Goal: Task Accomplishment & Management: Complete application form

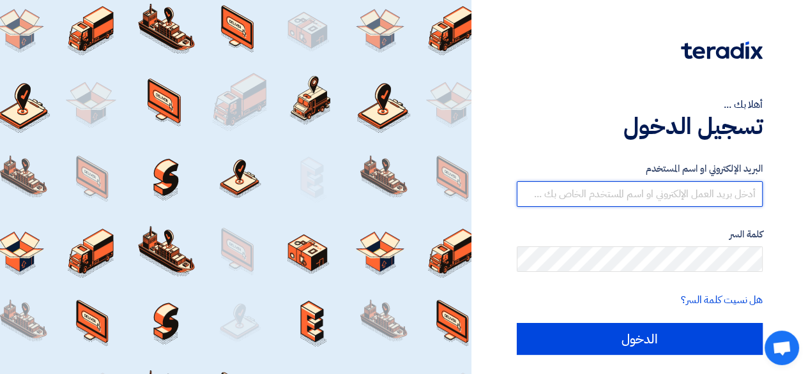
click at [681, 194] on input "text" at bounding box center [640, 194] width 246 height 26
type input "[EMAIL_ADDRESS][DOMAIN_NAME]"
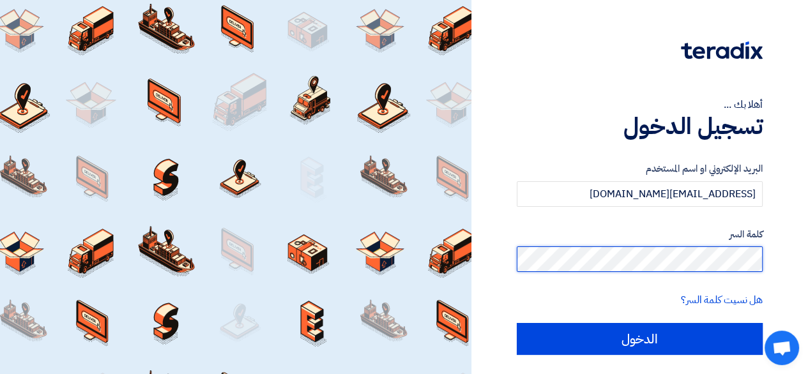
click at [517, 323] on input "الدخول" at bounding box center [640, 339] width 246 height 32
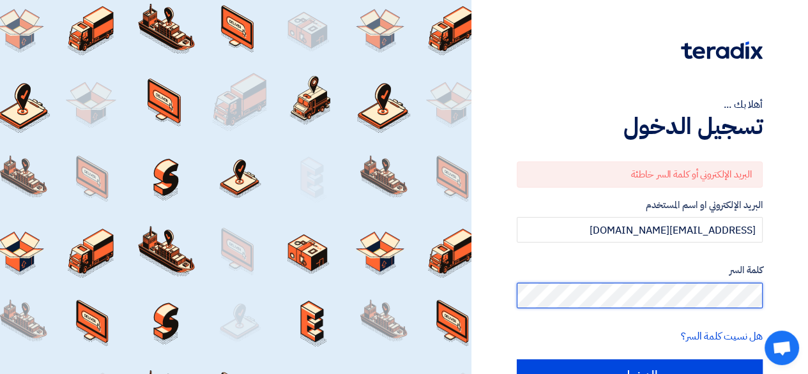
click at [517, 360] on input "الدخول" at bounding box center [640, 376] width 246 height 32
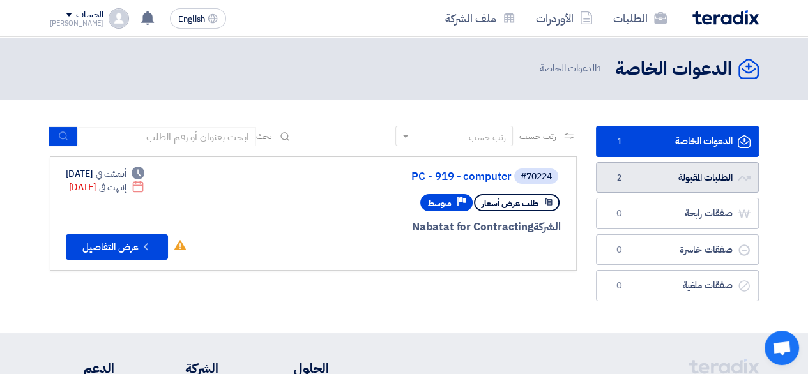
click at [704, 174] on link "الطلبات المقبولة الطلبات المقبولة 2" at bounding box center [677, 177] width 163 height 31
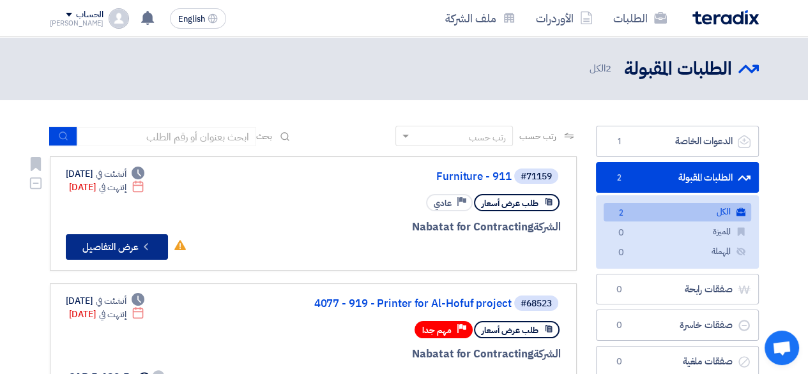
click at [127, 241] on button "Check details عرض التفاصيل" at bounding box center [117, 247] width 102 height 26
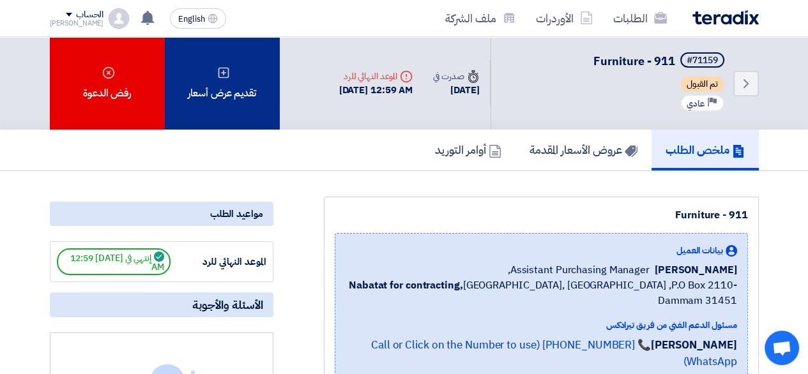
click at [227, 107] on div "تقديم عرض أسعار" at bounding box center [222, 83] width 115 height 93
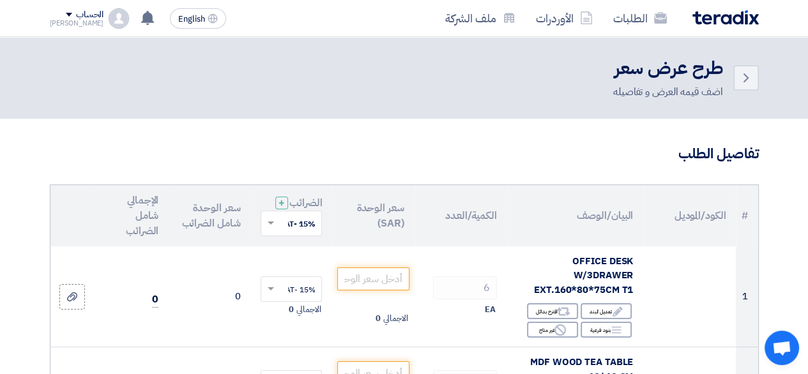
scroll to position [99, 0]
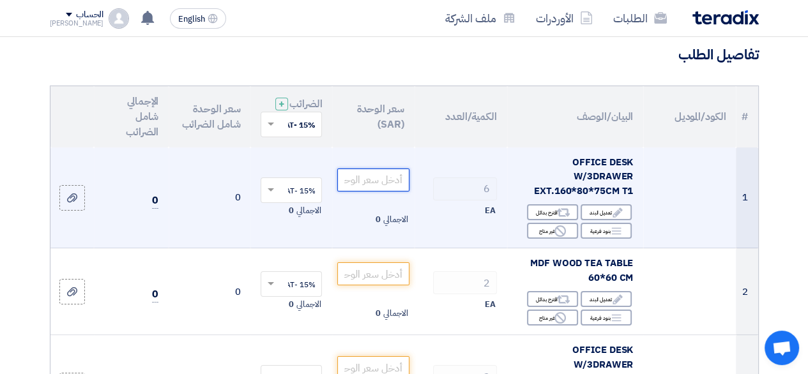
click at [367, 192] on input "number" at bounding box center [373, 180] width 72 height 23
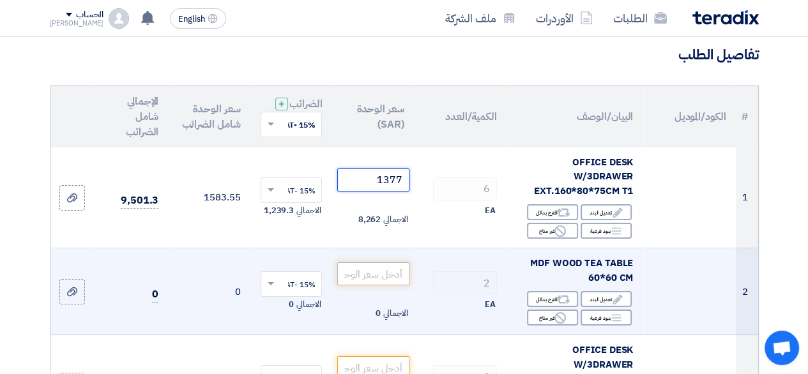
type input "1377"
click at [370, 280] on input "number" at bounding box center [373, 273] width 72 height 23
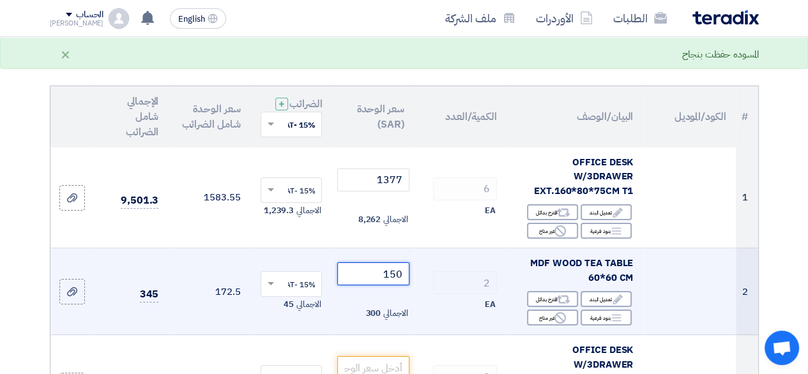
type input "150"
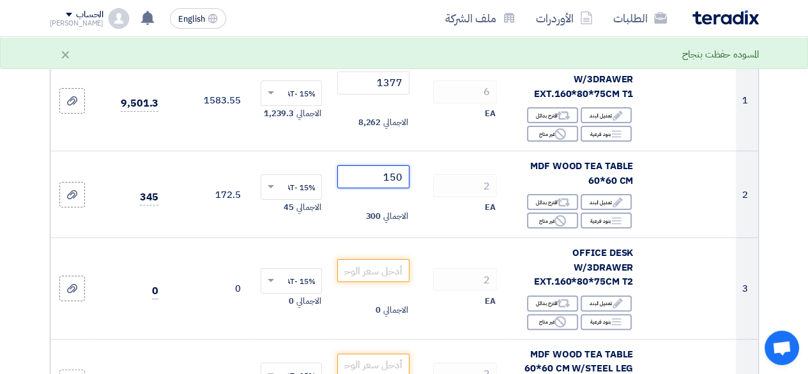
scroll to position [201, 0]
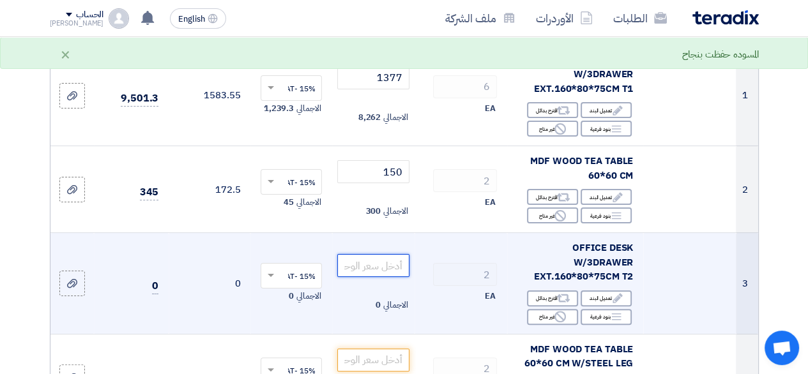
click at [368, 273] on input "number" at bounding box center [373, 265] width 72 height 23
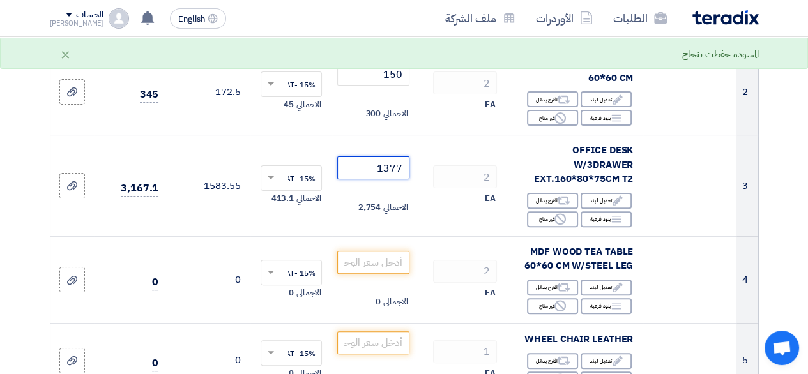
scroll to position [303, 0]
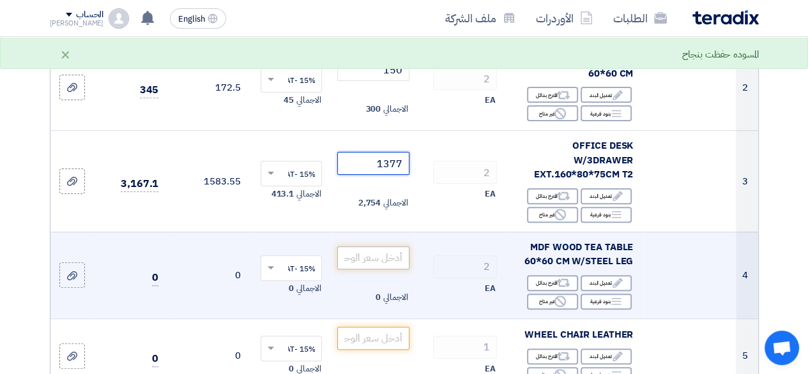
type input "1377"
click at [368, 257] on input "number" at bounding box center [373, 257] width 72 height 23
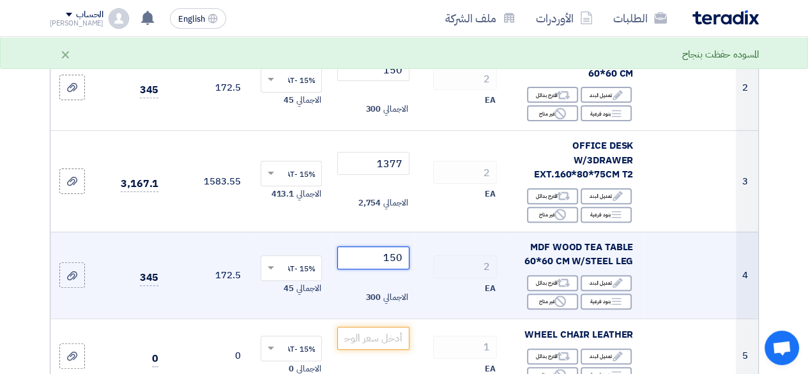
type input "150"
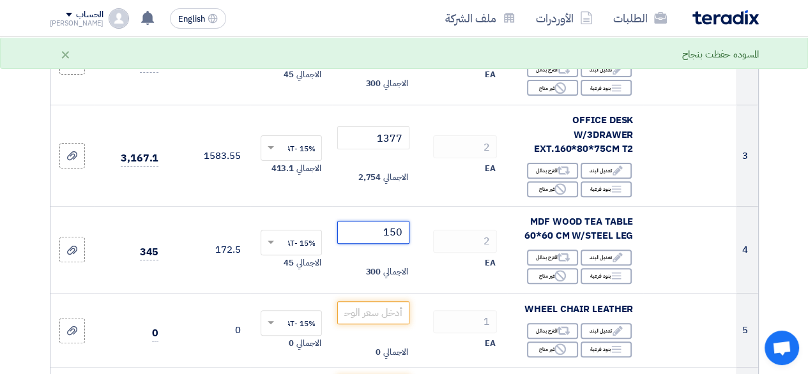
scroll to position [354, 0]
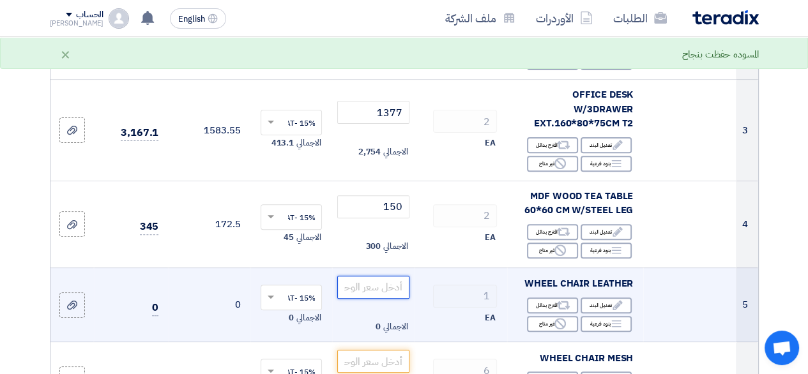
click at [370, 298] on input "number" at bounding box center [373, 287] width 72 height 23
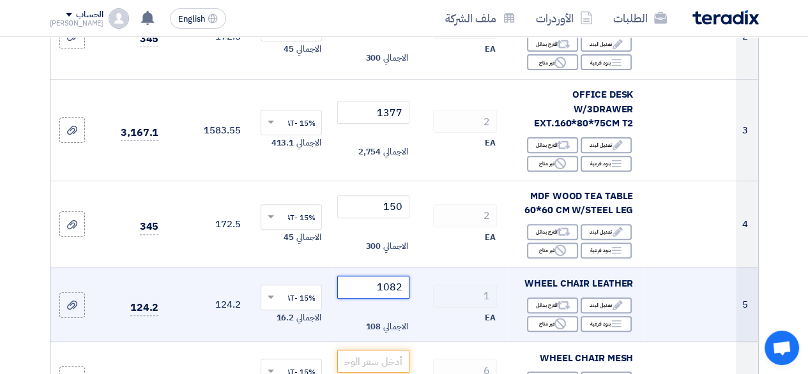
type input "1082"
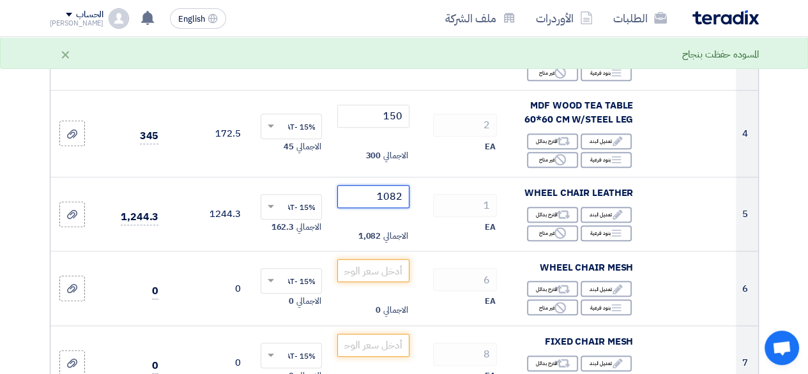
scroll to position [457, 0]
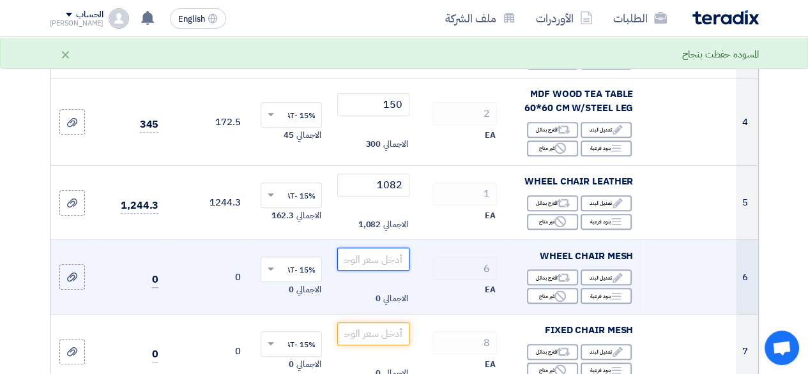
click at [356, 271] on input "number" at bounding box center [373, 259] width 72 height 23
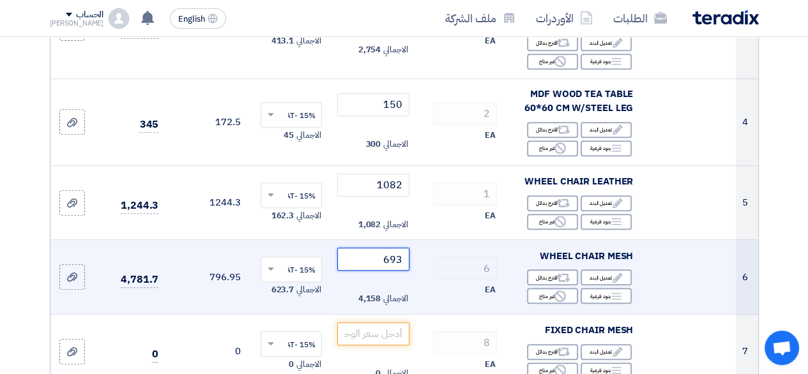
type input "693"
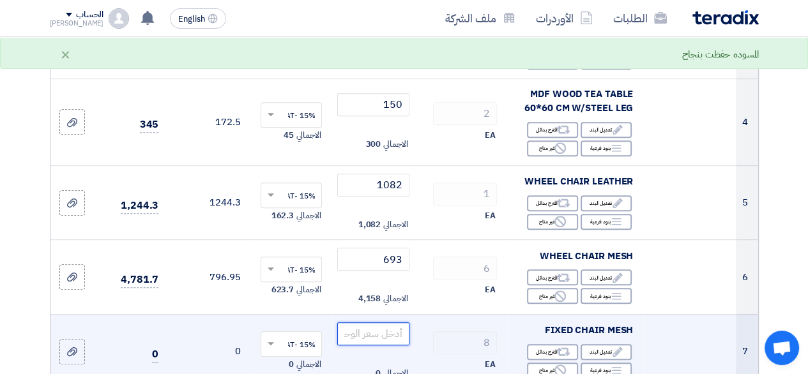
click at [381, 333] on input "number" at bounding box center [373, 333] width 72 height 23
type input "507.6"
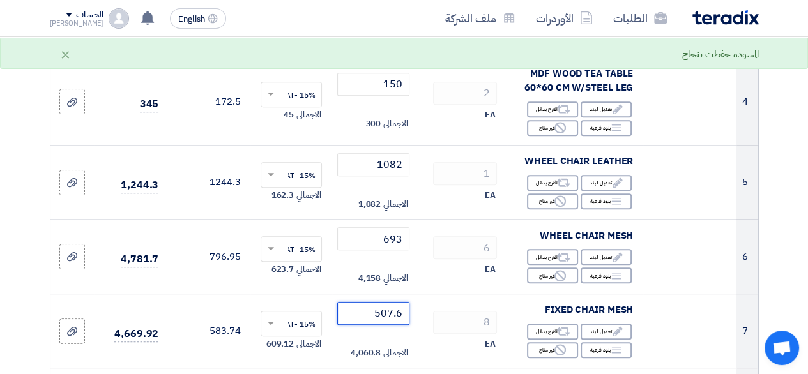
scroll to position [482, 0]
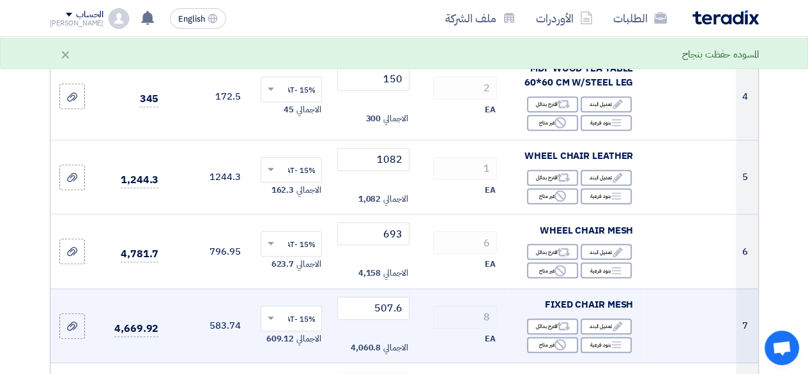
click at [425, 347] on div "EA" at bounding box center [461, 338] width 72 height 15
click at [421, 333] on td "8 EA" at bounding box center [460, 326] width 93 height 75
click at [355, 299] on td "507.6 الاجمالي 4,060.8" at bounding box center [373, 326] width 82 height 75
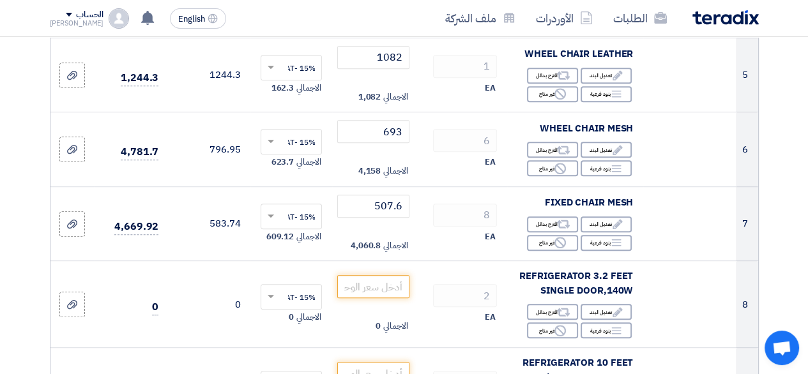
scroll to position [610, 0]
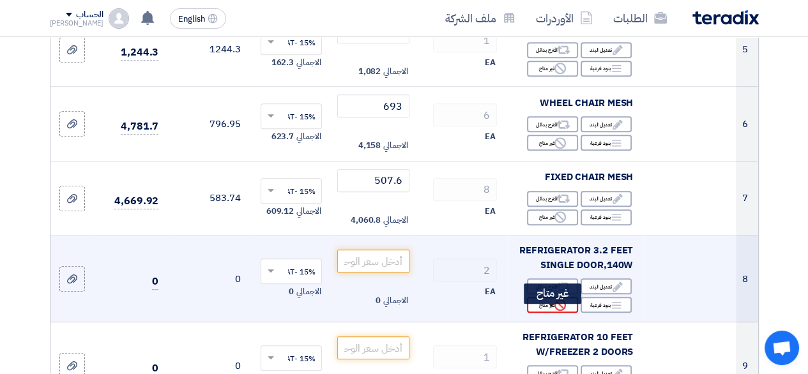
click at [547, 313] on div "Reject غير متاح" at bounding box center [552, 305] width 51 height 16
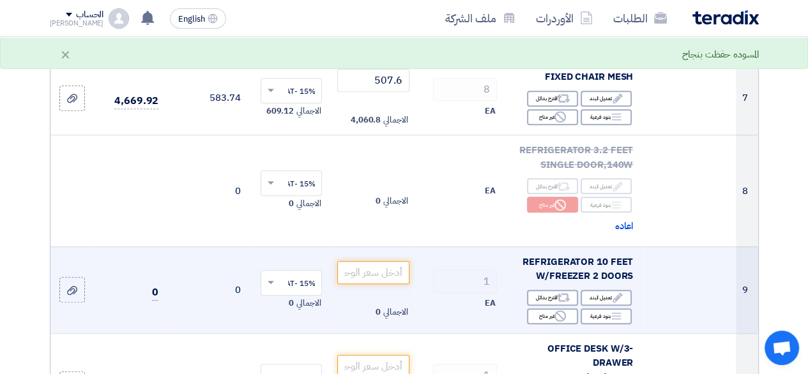
scroll to position [712, 0]
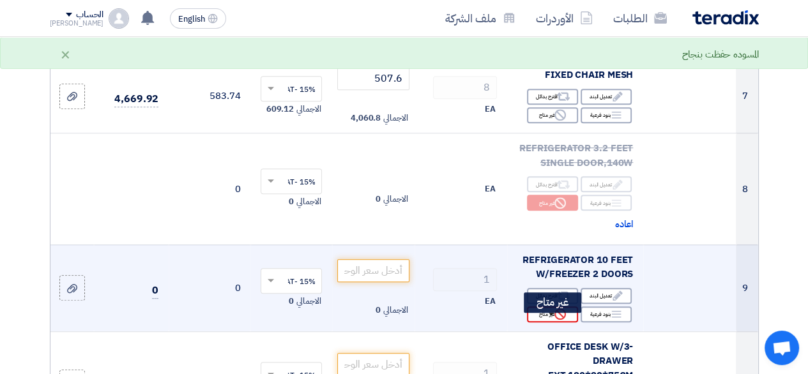
click at [547, 322] on div "Reject غير متاح" at bounding box center [552, 315] width 51 height 16
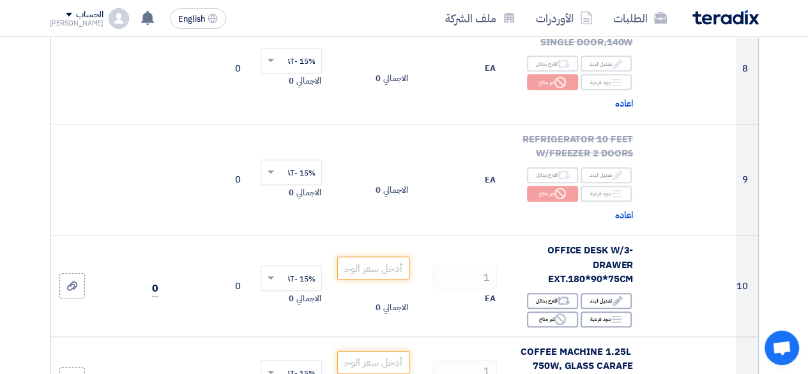
scroll to position [840, 0]
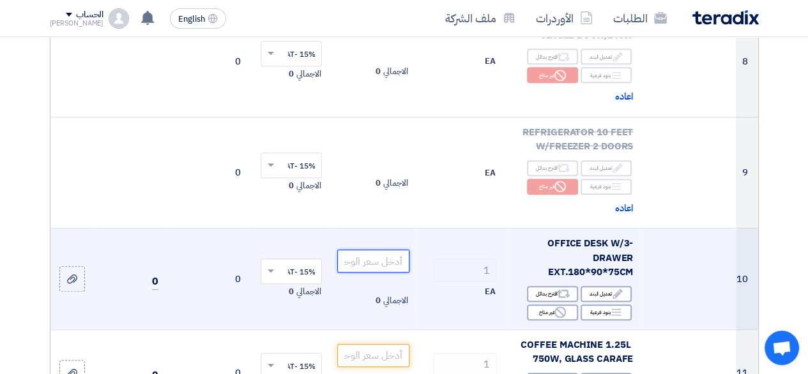
click at [373, 273] on input "number" at bounding box center [373, 261] width 72 height 23
type input "1668"
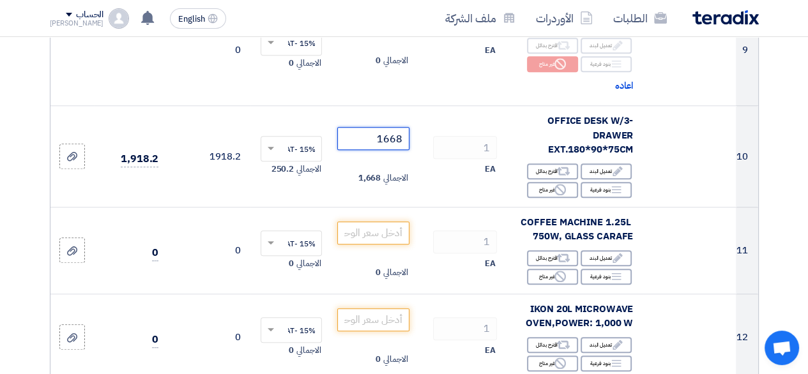
scroll to position [967, 0]
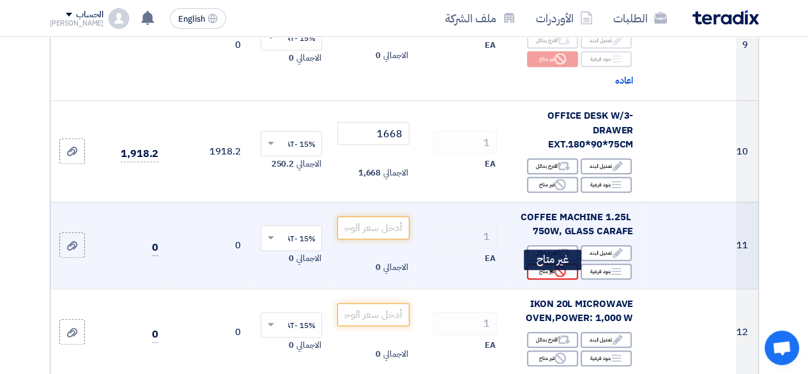
click at [567, 273] on div "Reject غير متاح" at bounding box center [552, 272] width 51 height 16
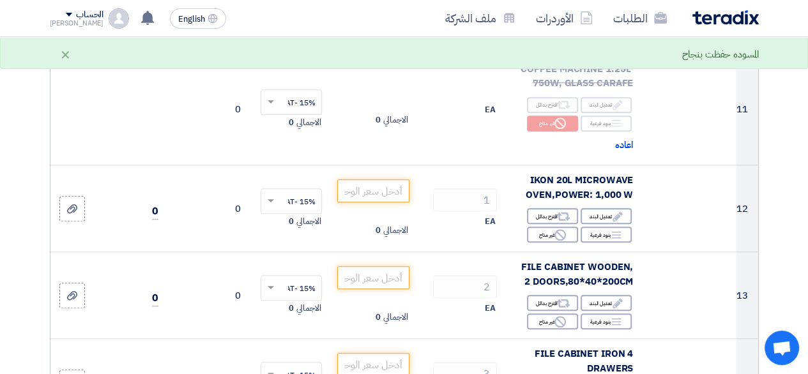
scroll to position [1121, 0]
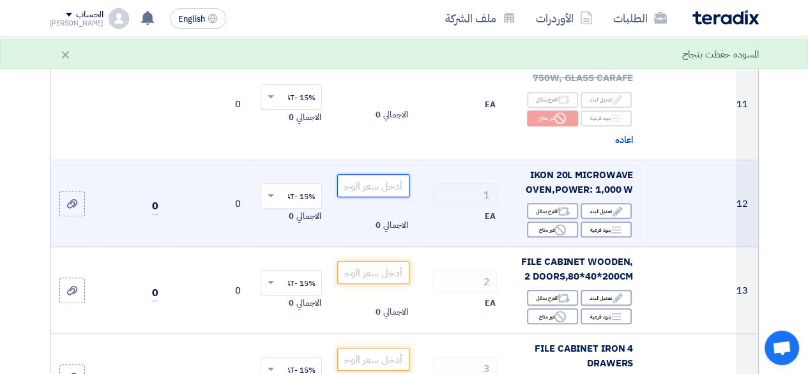
click at [372, 192] on input "number" at bounding box center [373, 185] width 72 height 23
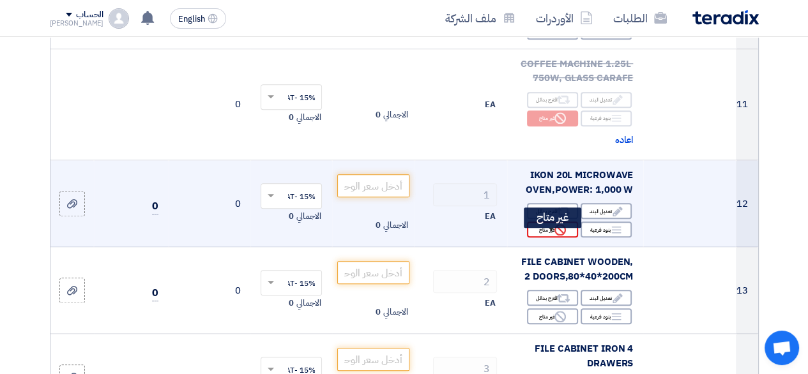
click at [547, 233] on div "Reject غير متاح" at bounding box center [552, 230] width 51 height 16
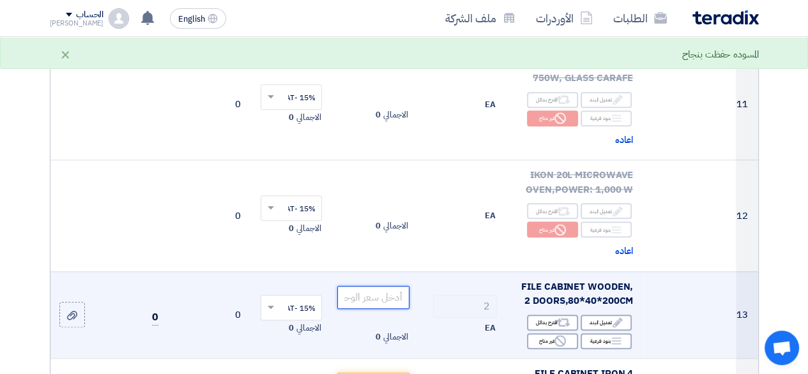
click at [357, 302] on input "number" at bounding box center [373, 297] width 72 height 23
type input "1165"
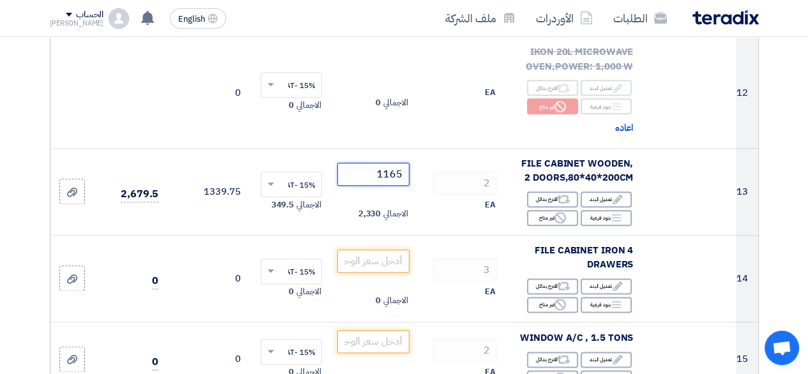
scroll to position [1248, 0]
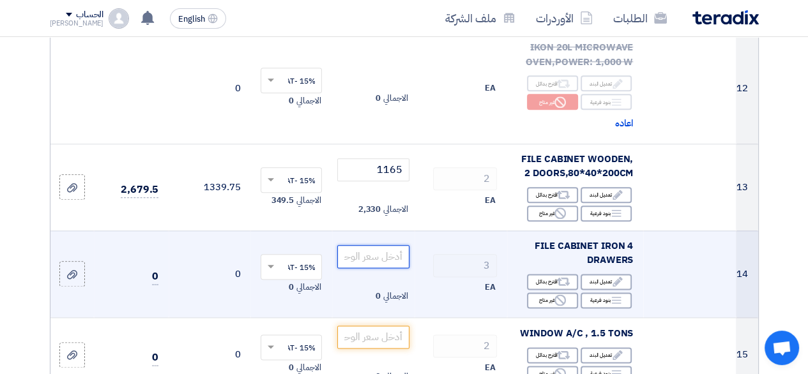
click at [370, 257] on input "number" at bounding box center [373, 256] width 72 height 23
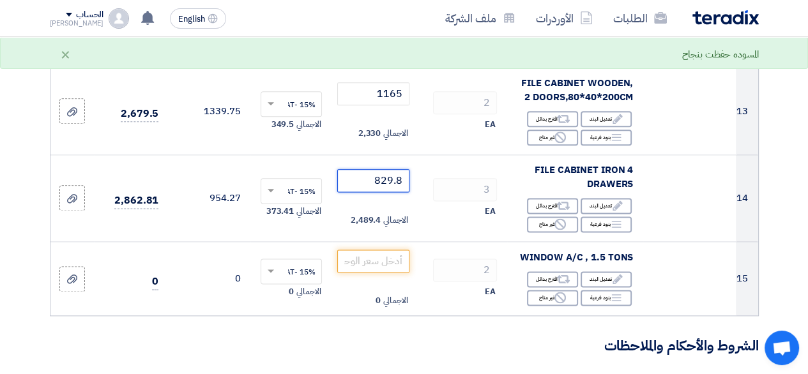
scroll to position [1325, 0]
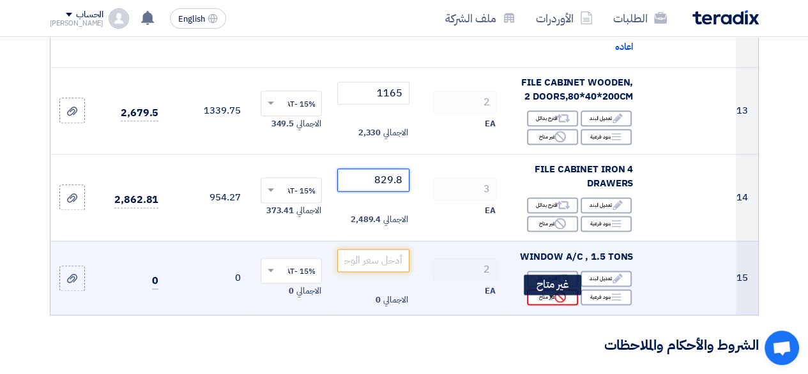
type input "829.8"
click at [562, 299] on icon "Reject" at bounding box center [559, 296] width 11 height 11
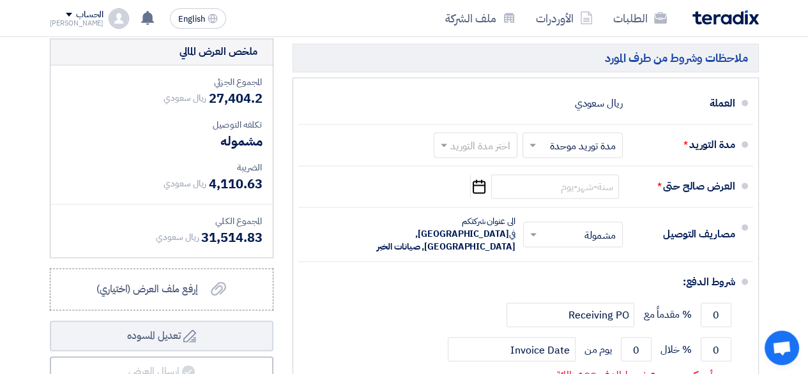
scroll to position [1798, 0]
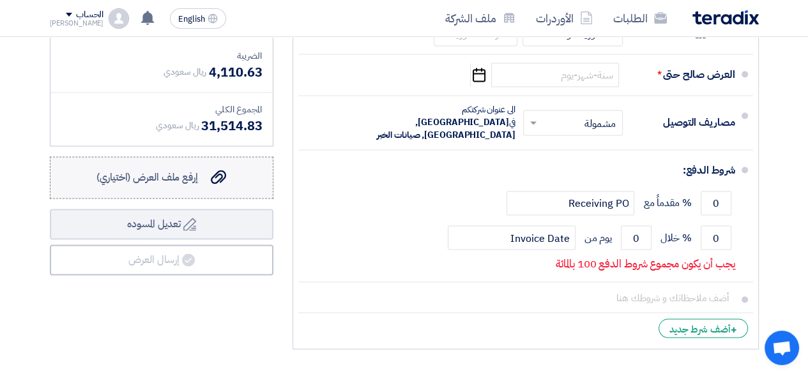
click at [202, 185] on div "إرفع ملف العرض (اختياري) إرفع ملف العرض (اختياري)" at bounding box center [161, 177] width 130 height 15
click at [0, 0] on input "إرفع ملف العرض (اختياري) إرفع ملف العرض (اختياري)" at bounding box center [0, 0] width 0 height 0
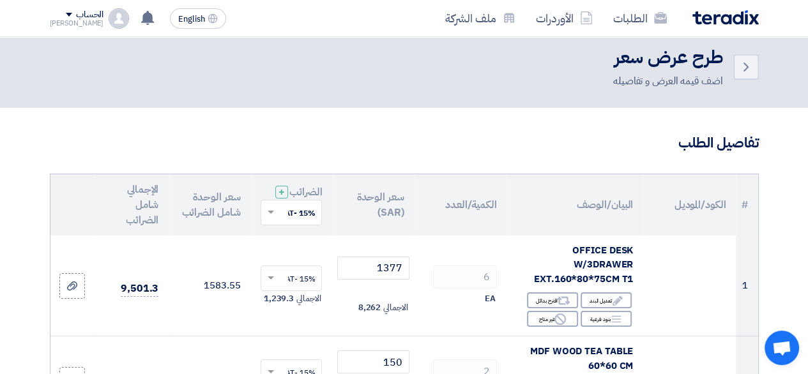
scroll to position [87, 0]
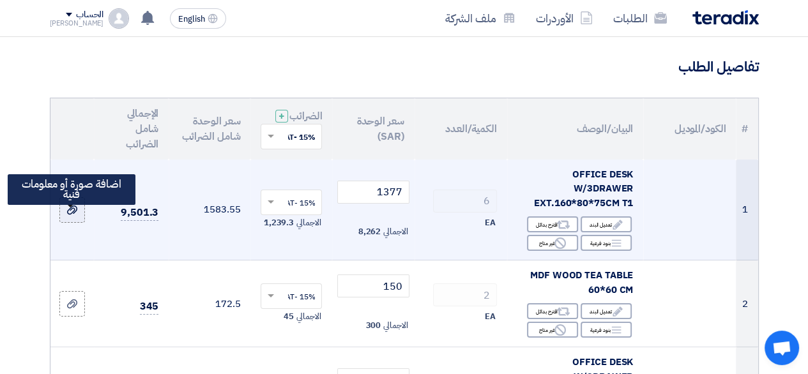
click at [73, 215] on icon at bounding box center [72, 210] width 10 height 10
click at [0, 0] on input "file" at bounding box center [0, 0] width 0 height 0
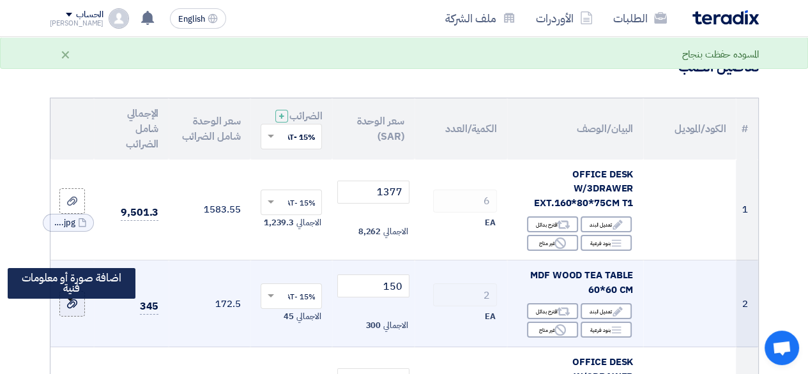
click at [71, 308] on use at bounding box center [72, 303] width 10 height 9
click at [0, 0] on input "file" at bounding box center [0, 0] width 0 height 0
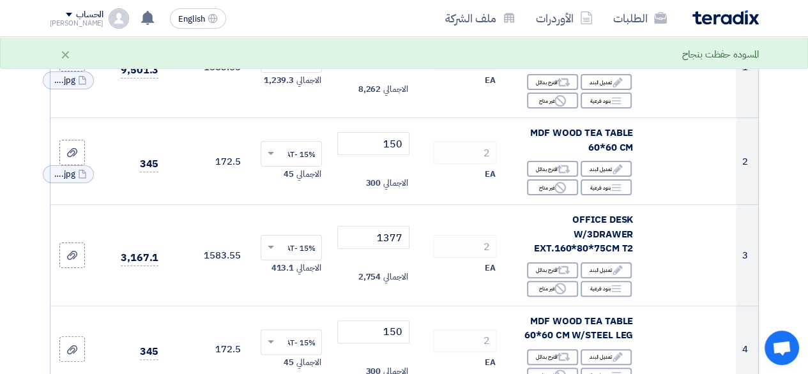
scroll to position [240, 0]
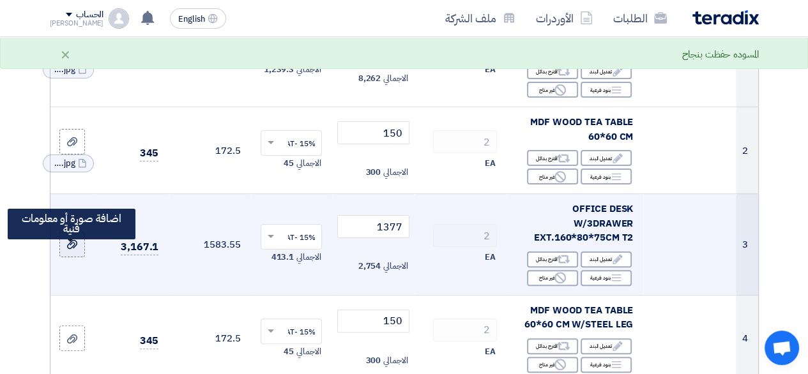
click at [64, 257] on label at bounding box center [72, 245] width 26 height 26
click at [0, 0] on input "file" at bounding box center [0, 0] width 0 height 0
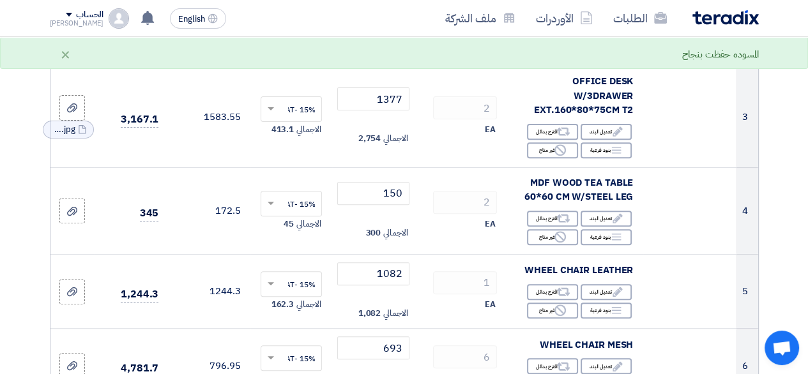
scroll to position [393, 0]
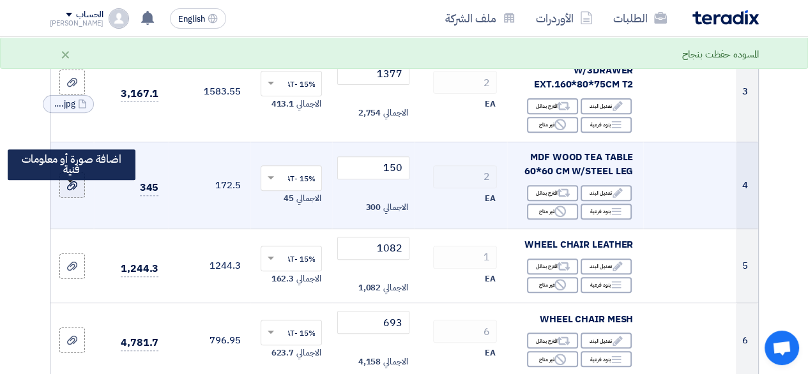
click at [76, 198] on label at bounding box center [72, 185] width 26 height 26
click at [0, 0] on input "file" at bounding box center [0, 0] width 0 height 0
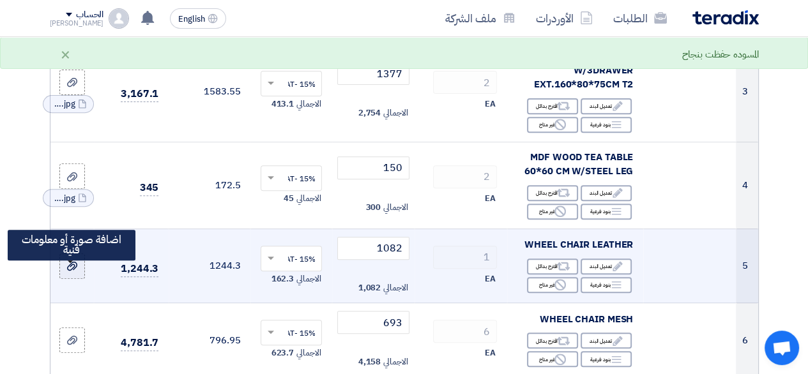
click at [74, 271] on use at bounding box center [72, 266] width 10 height 9
click at [0, 0] on input "file" at bounding box center [0, 0] width 0 height 0
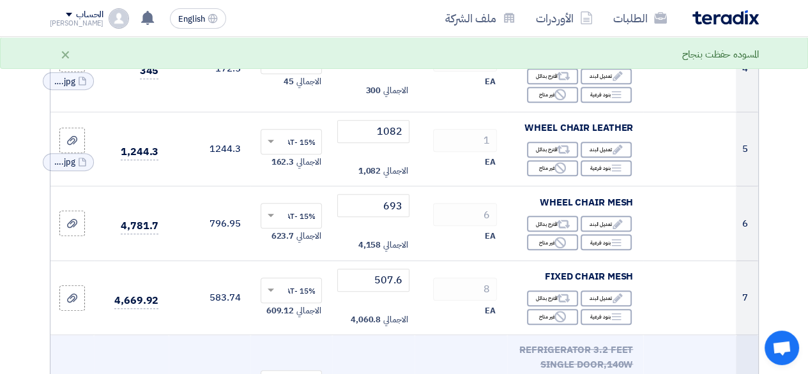
scroll to position [521, 0]
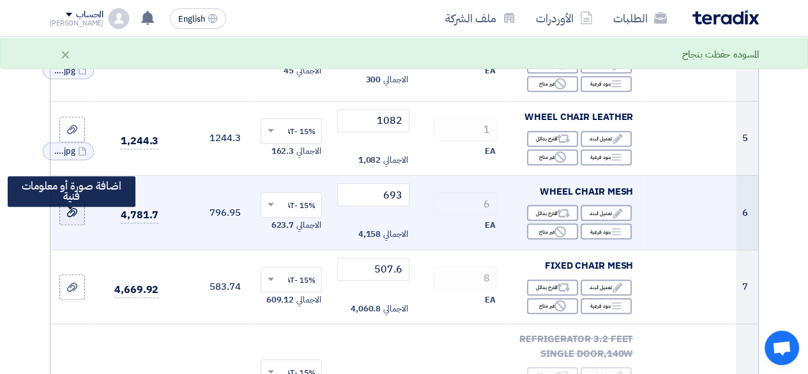
click at [64, 225] on label at bounding box center [72, 213] width 26 height 26
click at [0, 0] on input "file" at bounding box center [0, 0] width 0 height 0
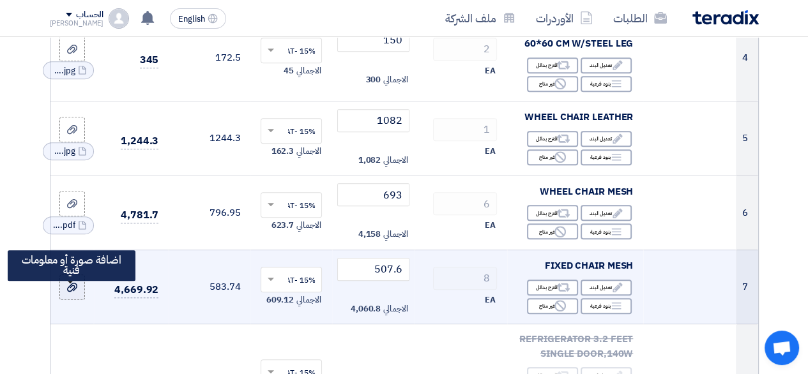
click at [74, 292] on use at bounding box center [72, 287] width 10 height 9
click at [0, 0] on input "file" at bounding box center [0, 0] width 0 height 0
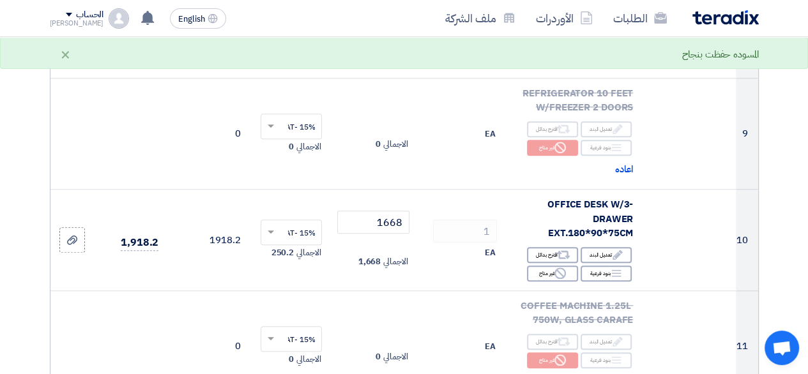
scroll to position [904, 0]
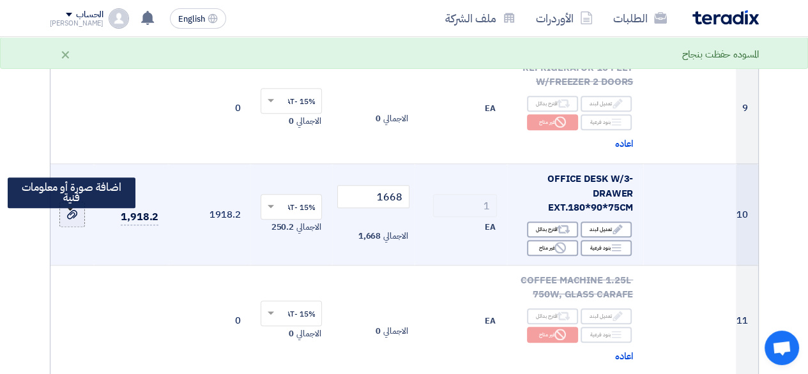
click at [80, 222] on label at bounding box center [72, 215] width 26 height 26
click at [0, 0] on input "file" at bounding box center [0, 0] width 0 height 0
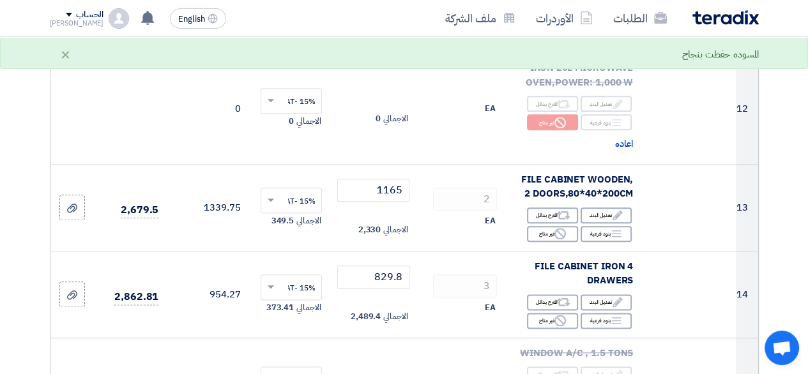
scroll to position [1236, 0]
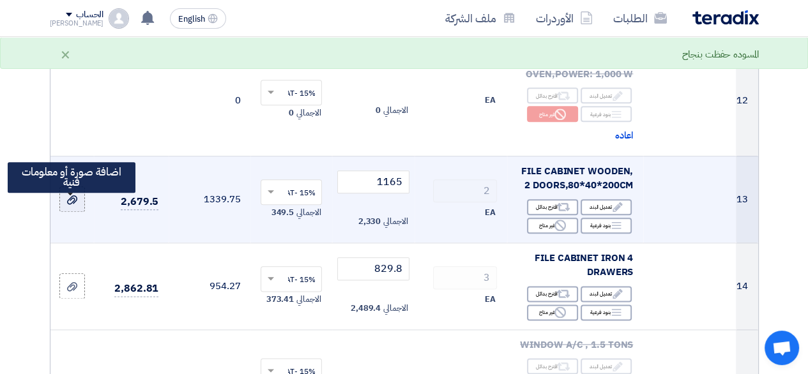
click at [71, 205] on icon at bounding box center [72, 200] width 10 height 10
click at [0, 0] on input "file" at bounding box center [0, 0] width 0 height 0
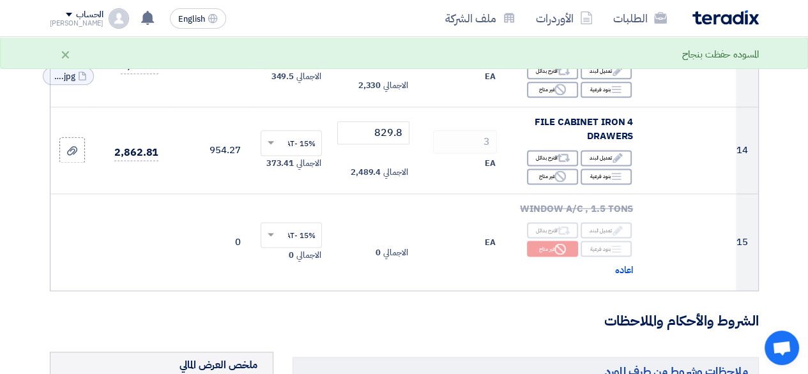
scroll to position [1387, 0]
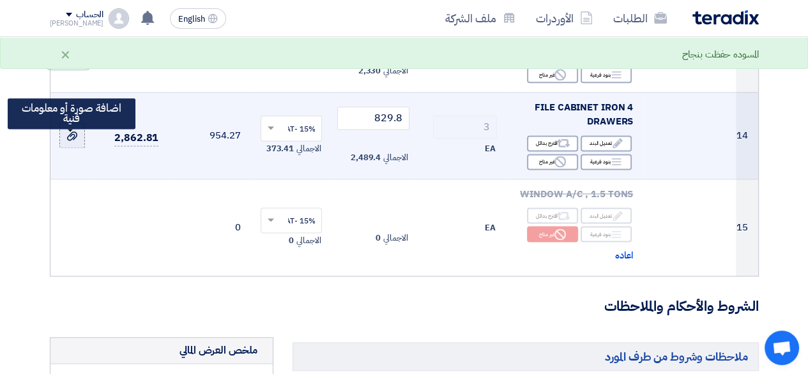
click at [64, 148] on label at bounding box center [72, 136] width 26 height 26
click at [0, 0] on input "file" at bounding box center [0, 0] width 0 height 0
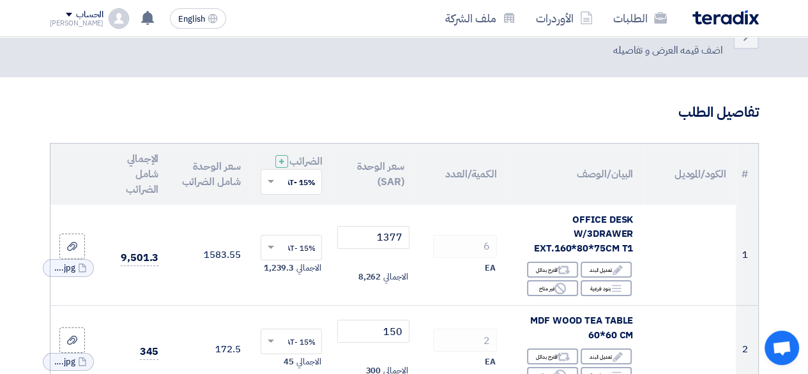
scroll to position [0, 0]
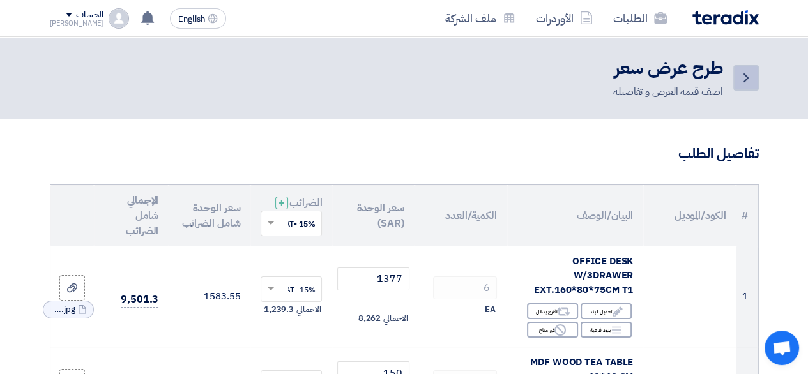
click at [744, 80] on use at bounding box center [745, 77] width 5 height 9
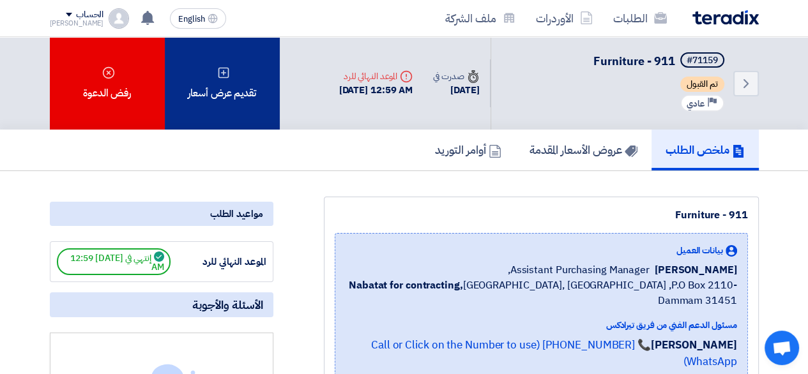
click at [250, 80] on div "تقديم عرض أسعار" at bounding box center [222, 83] width 115 height 93
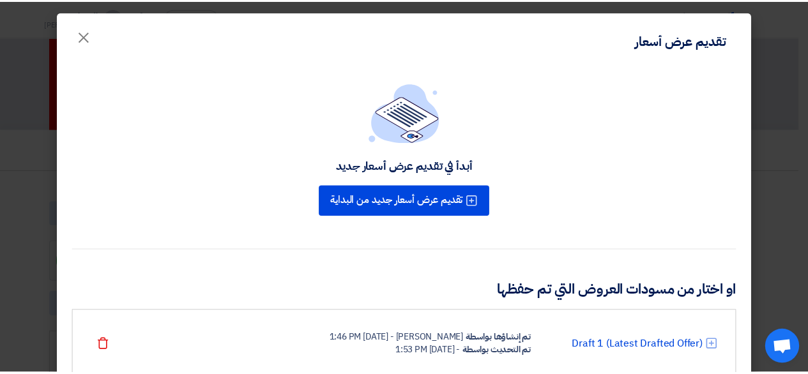
scroll to position [49, 0]
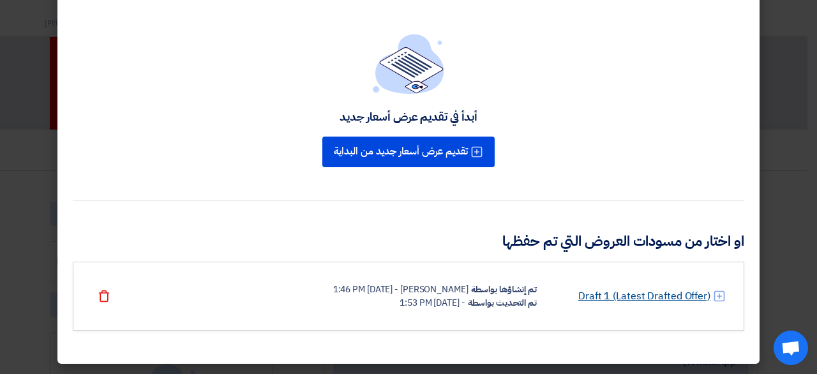
click at [637, 289] on link "Draft 1 (Latest Drafted Offer)" at bounding box center [645, 296] width 132 height 15
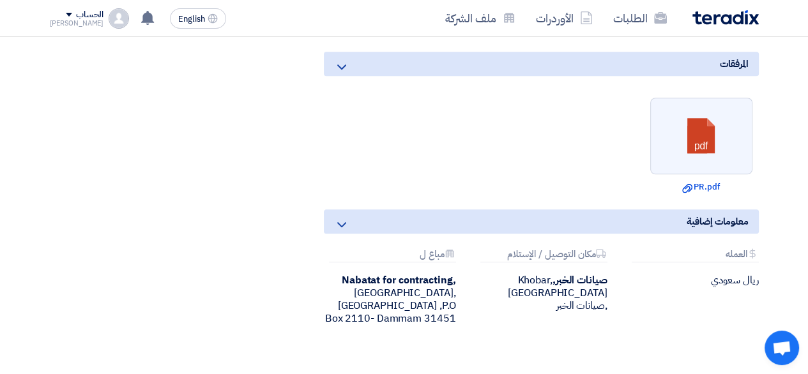
scroll to position [1070, 0]
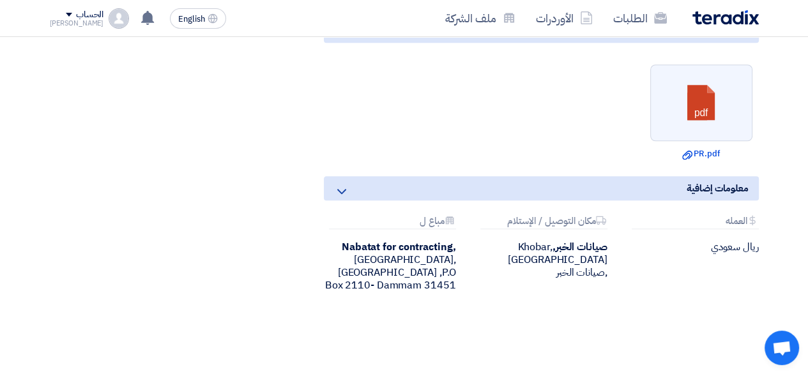
drag, startPoint x: 344, startPoint y: 170, endPoint x: 337, endPoint y: 172, distance: 7.3
click at [342, 184] on icon at bounding box center [341, 191] width 15 height 15
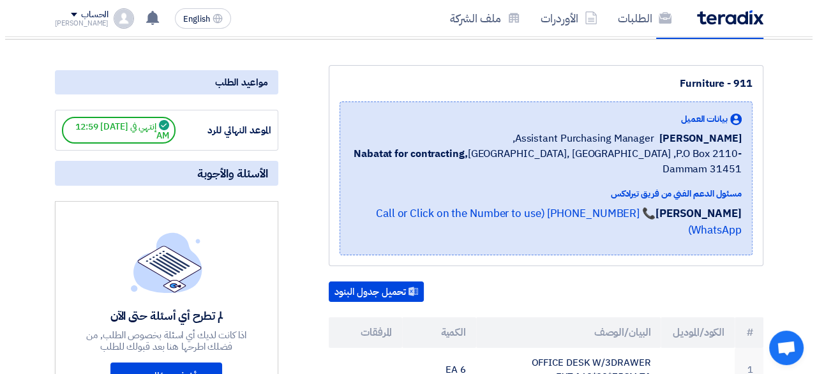
scroll to position [0, 0]
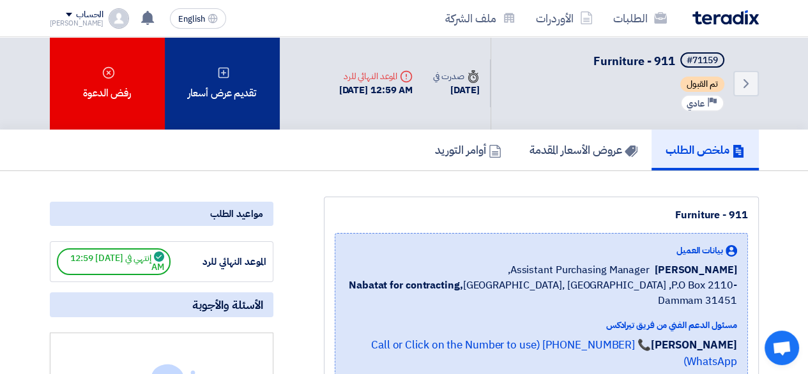
click at [234, 103] on div "تقديم عرض أسعار" at bounding box center [222, 83] width 115 height 93
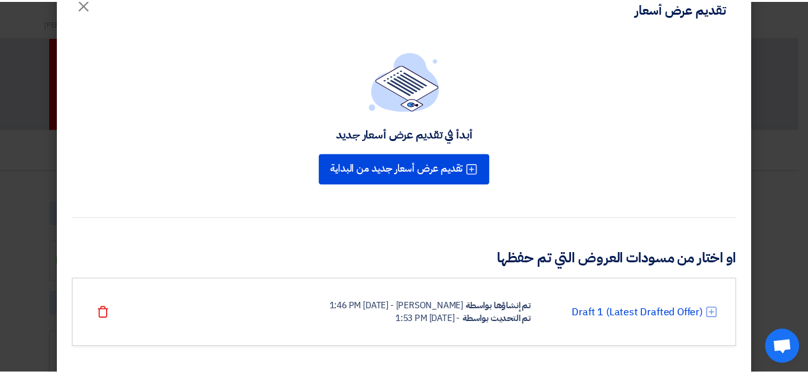
scroll to position [49, 0]
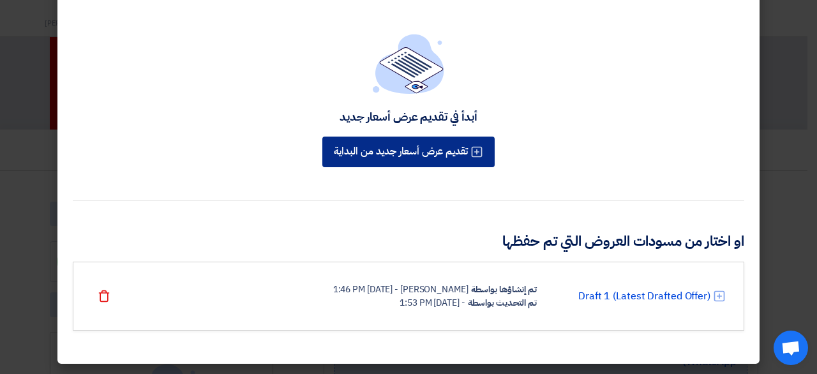
click at [427, 163] on button "تقديم عرض أسعار جديد من البداية" at bounding box center [408, 152] width 172 height 31
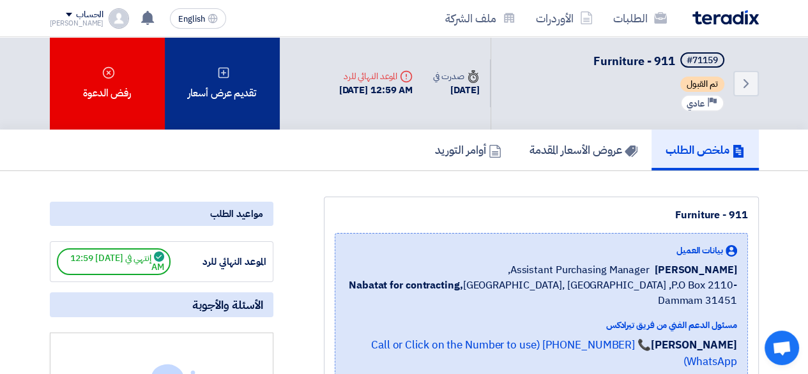
click at [197, 59] on div "تقديم عرض أسعار" at bounding box center [222, 83] width 115 height 93
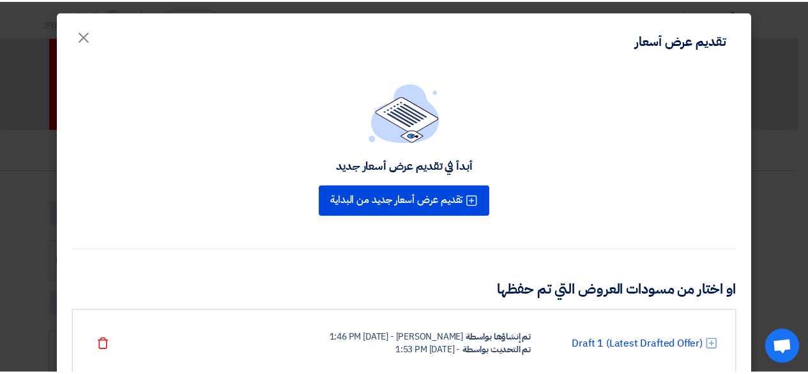
scroll to position [49, 0]
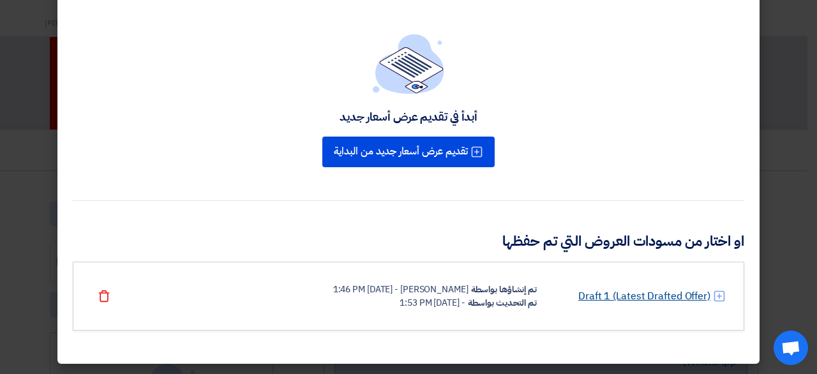
click at [616, 299] on link "Draft 1 (Latest Drafted Offer)" at bounding box center [645, 296] width 132 height 15
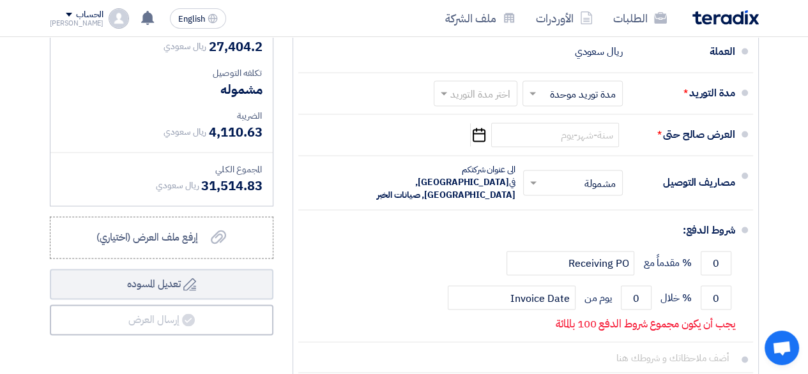
scroll to position [1770, 0]
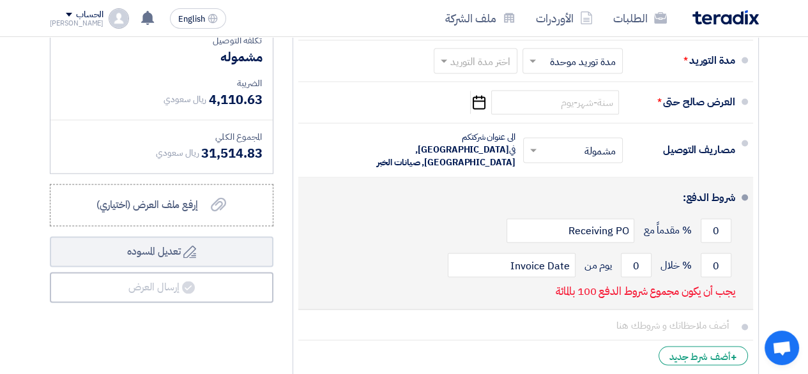
click at [654, 257] on div "0 % خلال 0 يوم من Invoice Date" at bounding box center [521, 265] width 427 height 34
click at [635, 253] on input "0" at bounding box center [636, 265] width 31 height 24
click at [720, 268] on input "0" at bounding box center [715, 265] width 31 height 24
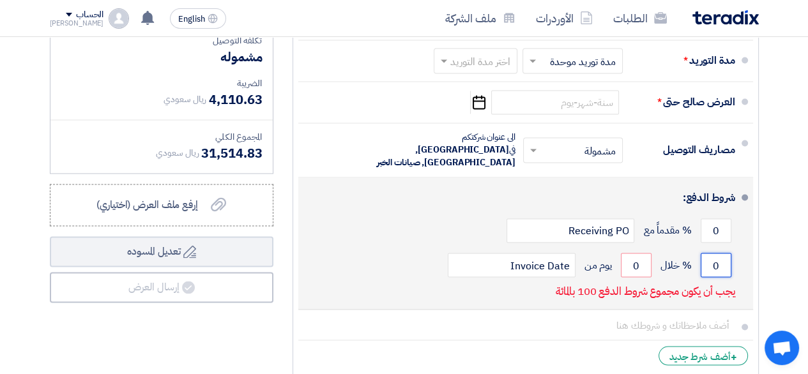
click at [720, 268] on input "0" at bounding box center [715, 265] width 31 height 24
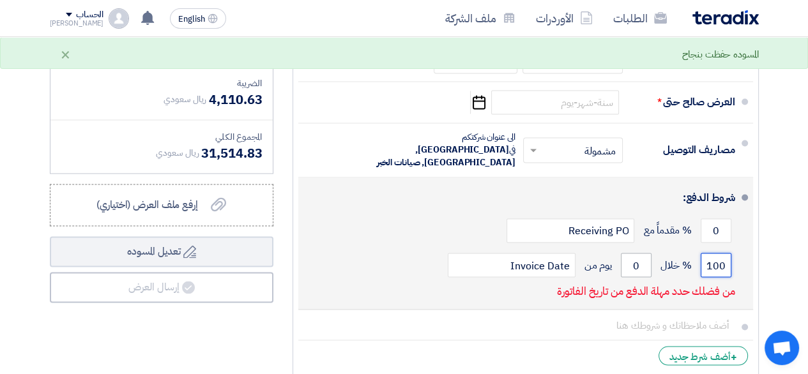
type input "100"
click at [637, 256] on input "0" at bounding box center [636, 265] width 31 height 24
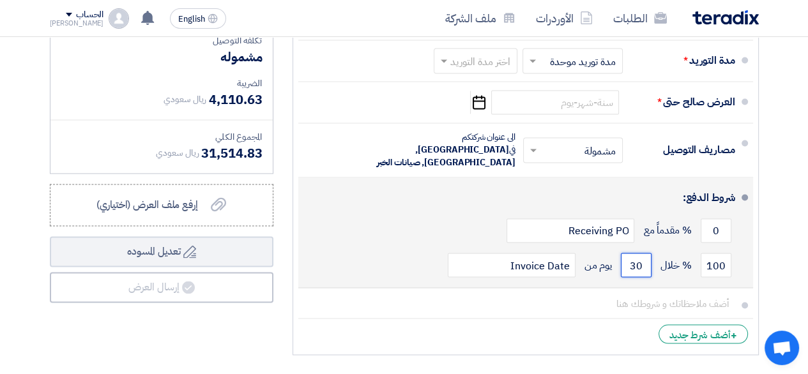
click at [644, 259] on input "30" at bounding box center [636, 265] width 31 height 24
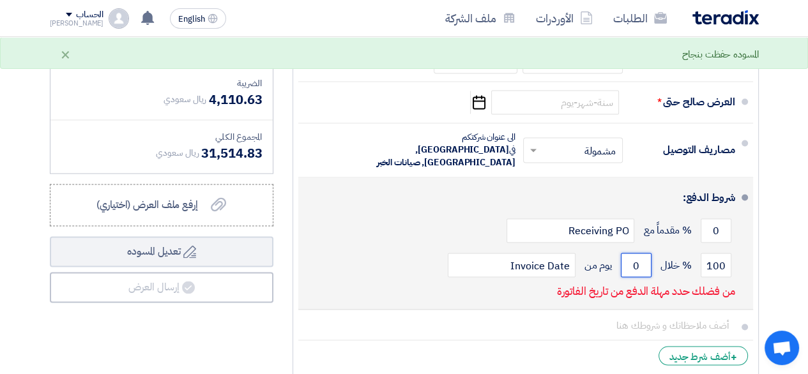
click at [644, 259] on input "0" at bounding box center [636, 265] width 31 height 24
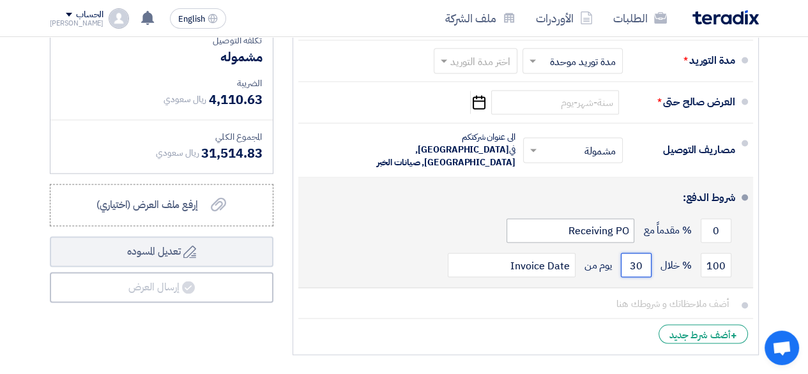
type input "30"
click at [623, 231] on input "Receiving PO" at bounding box center [570, 230] width 128 height 24
click at [621, 231] on input "Receiving PO" at bounding box center [570, 230] width 128 height 24
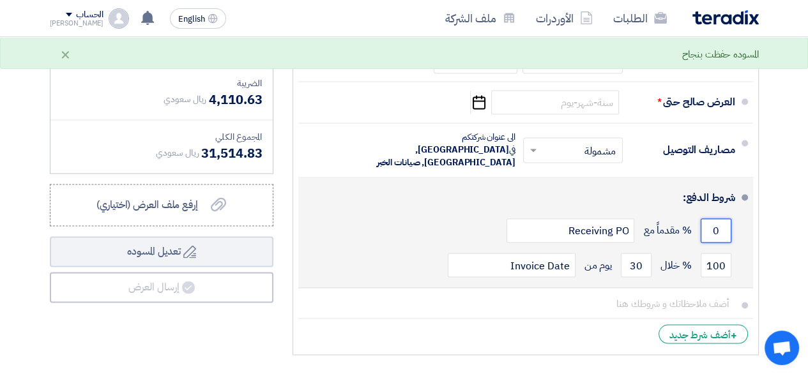
click at [717, 228] on input "0" at bounding box center [715, 230] width 31 height 24
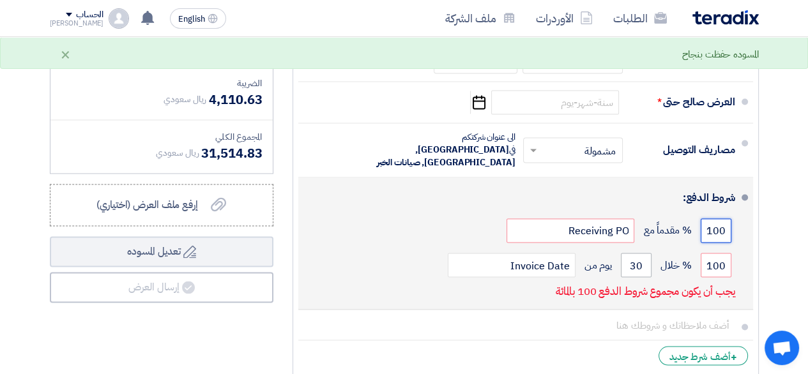
type input "100"
click at [637, 253] on input "30" at bounding box center [636, 265] width 31 height 24
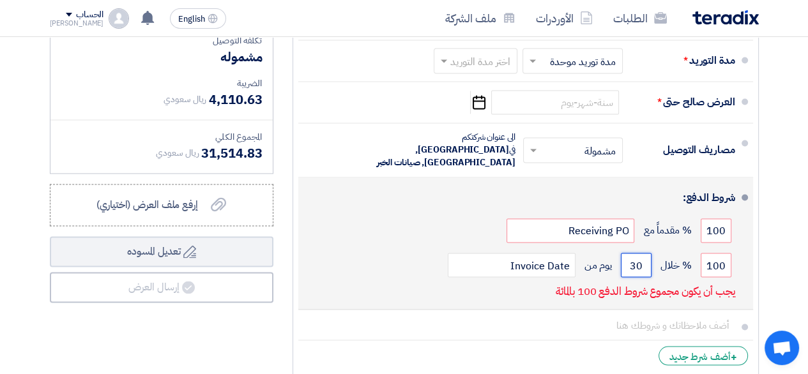
click at [646, 261] on input "30" at bounding box center [636, 265] width 31 height 24
click at [647, 261] on input "30" at bounding box center [636, 265] width 31 height 24
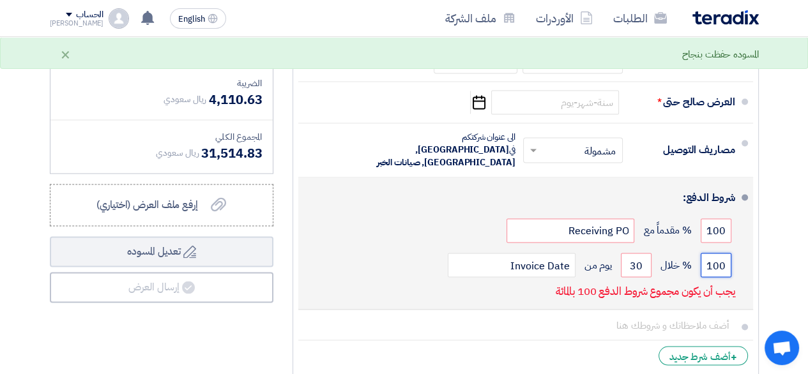
click at [708, 261] on input "100" at bounding box center [715, 265] width 31 height 24
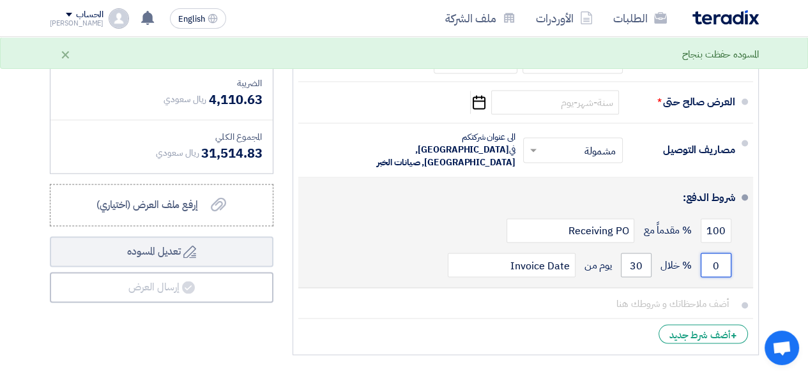
type input "0"
click at [639, 264] on input "30" at bounding box center [636, 265] width 31 height 24
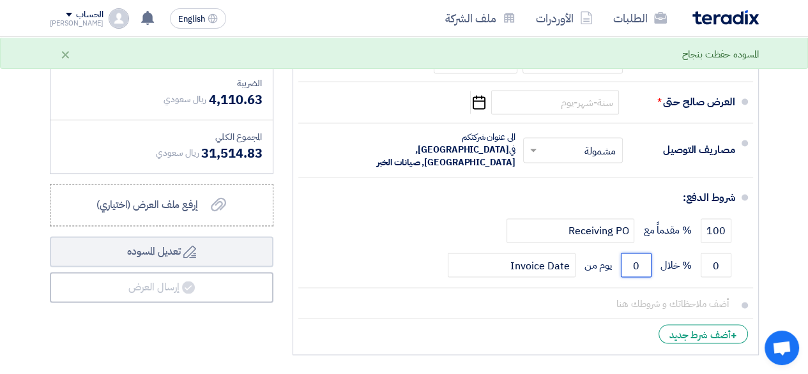
type input "0"
click at [565, 319] on li "+ أضف شرط جديد" at bounding box center [525, 334] width 455 height 31
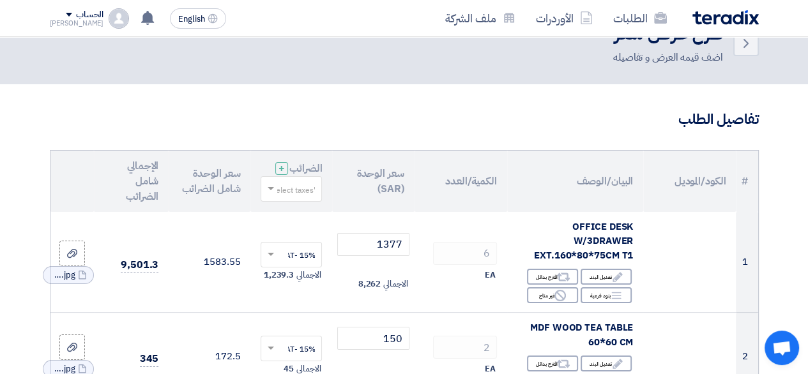
scroll to position [0, 0]
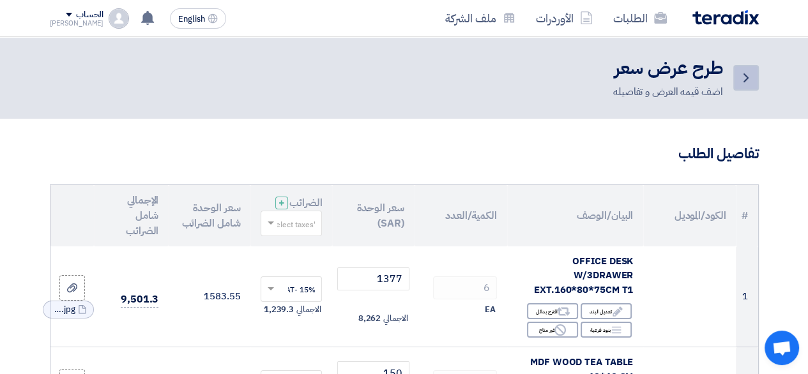
click at [744, 80] on use at bounding box center [745, 77] width 5 height 9
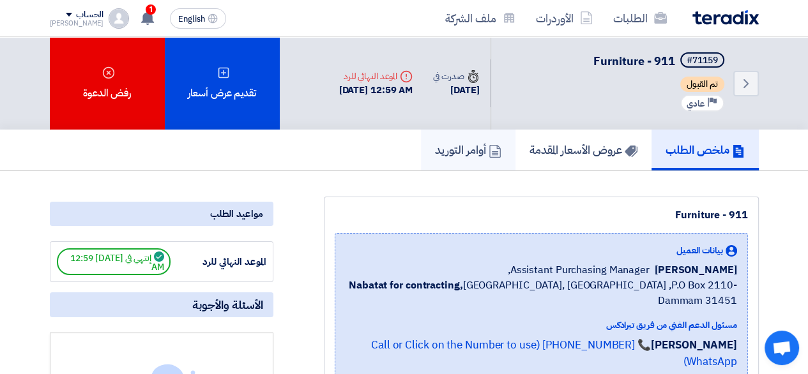
click at [462, 150] on h5 "أوامر التوريد" at bounding box center [468, 149] width 66 height 15
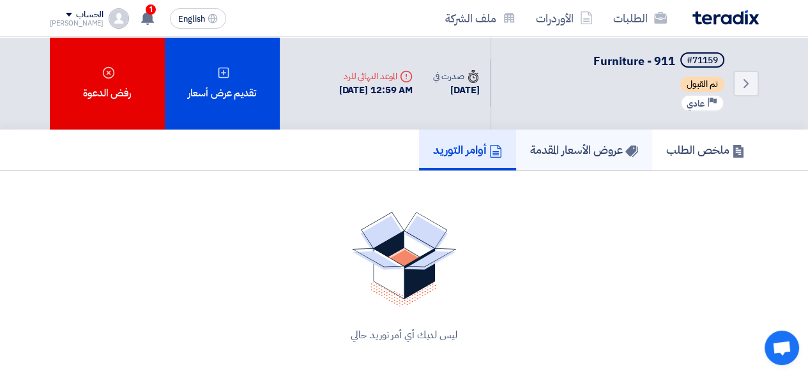
click at [531, 146] on h5 "عروض الأسعار المقدمة" at bounding box center [584, 149] width 108 height 15
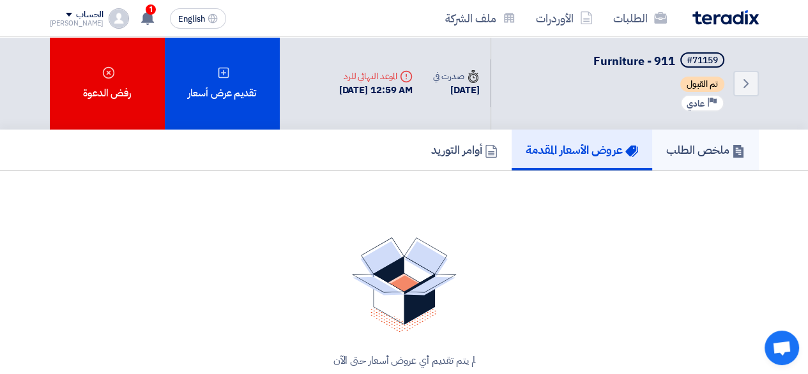
click at [703, 156] on h5 "ملخص الطلب" at bounding box center [705, 149] width 79 height 15
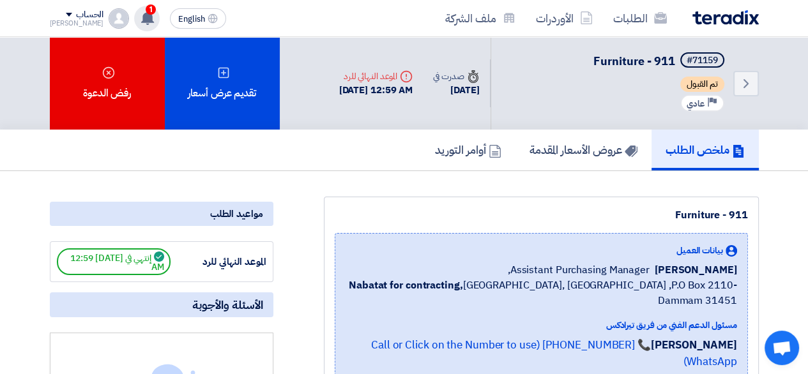
click at [141, 15] on use at bounding box center [147, 18] width 13 height 14
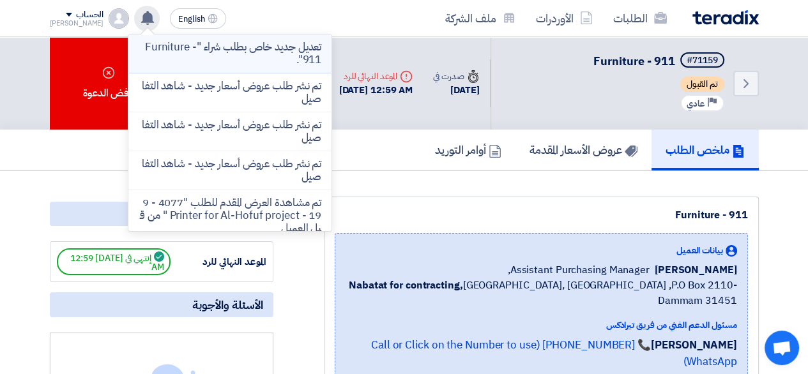
click at [207, 56] on p "تعديل جديد خاص بطلب شراء "Furniture - 911"." at bounding box center [230, 54] width 183 height 26
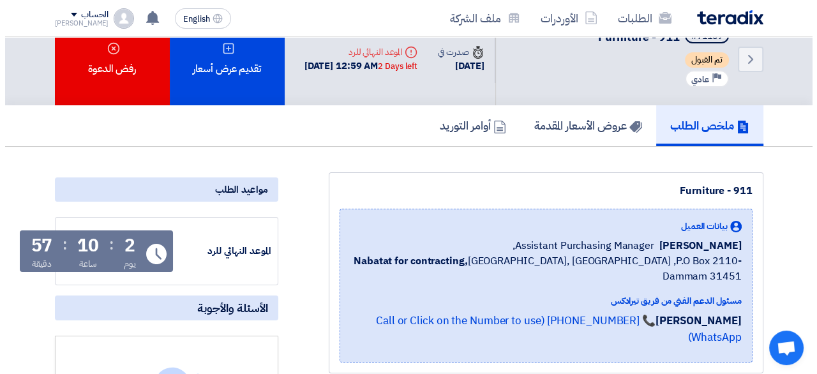
scroll to position [14, 0]
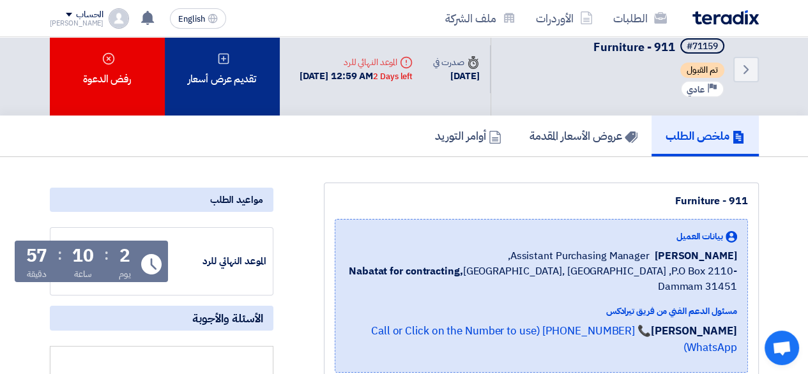
click at [254, 100] on div "تقديم عرض أسعار" at bounding box center [222, 69] width 115 height 93
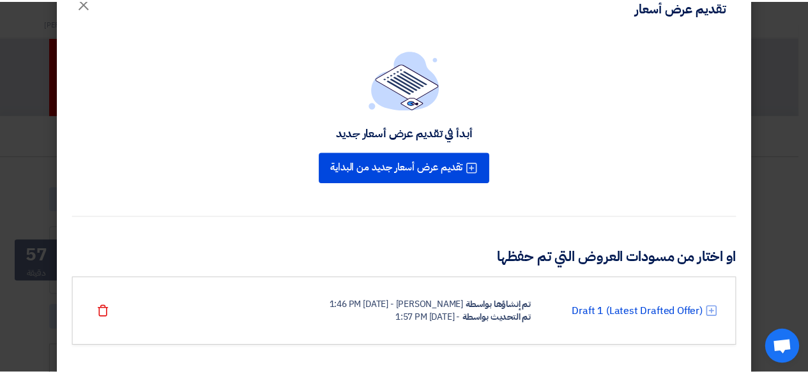
scroll to position [49, 0]
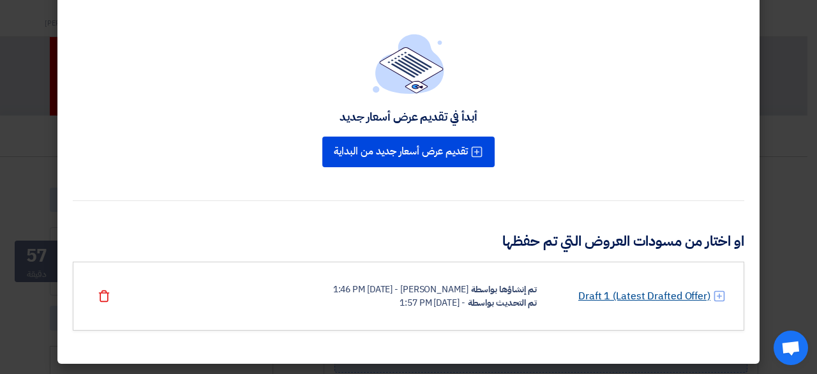
click at [644, 297] on link "Draft 1 (Latest Drafted Offer)" at bounding box center [645, 296] width 132 height 15
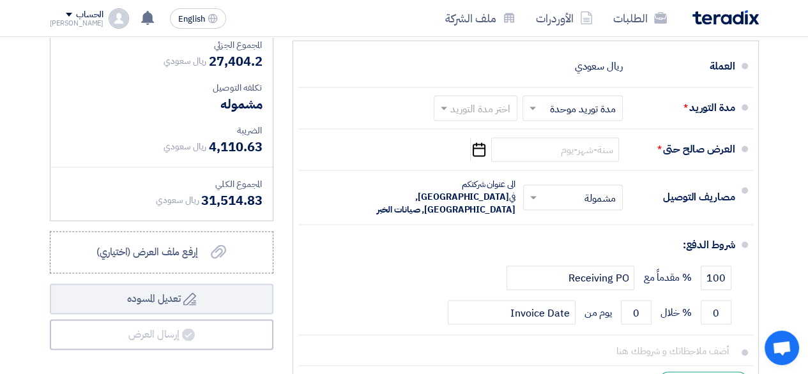
scroll to position [1755, 0]
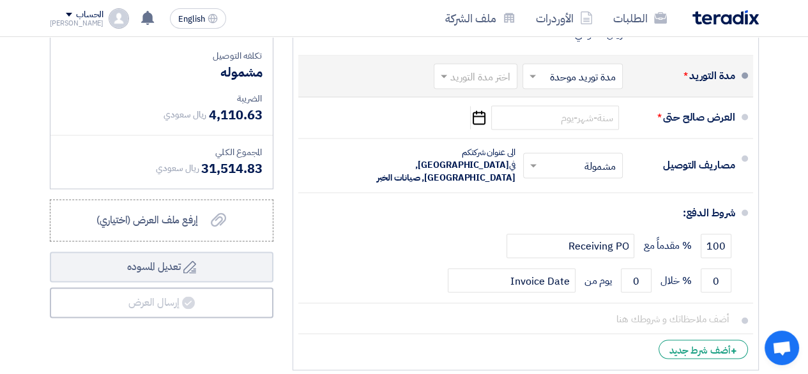
click at [480, 87] on input "text" at bounding box center [472, 77] width 77 height 19
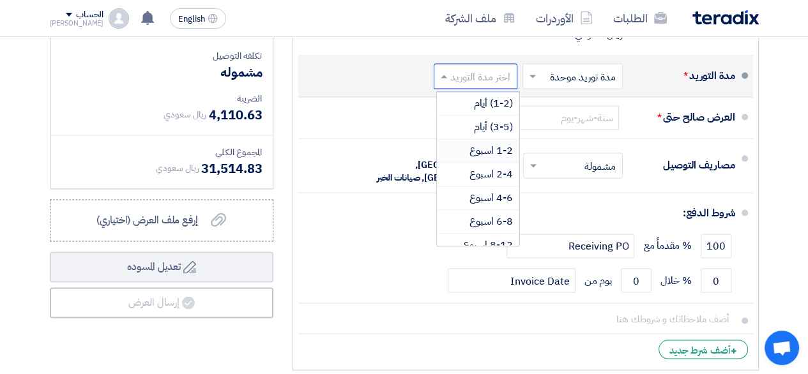
click at [480, 154] on span "1-2 اسبوع" at bounding box center [490, 150] width 43 height 15
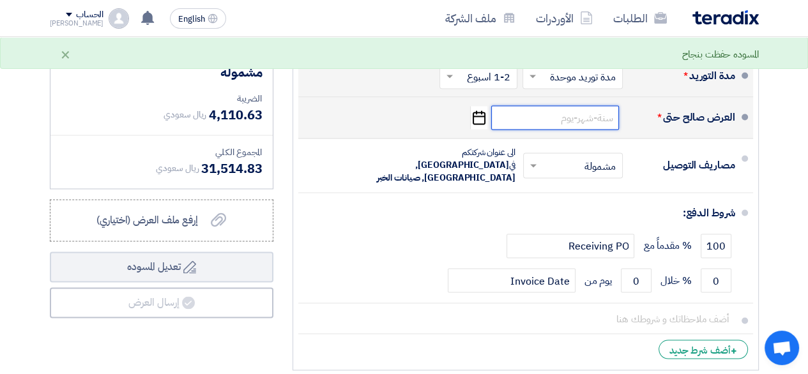
click at [605, 121] on input at bounding box center [555, 117] width 128 height 24
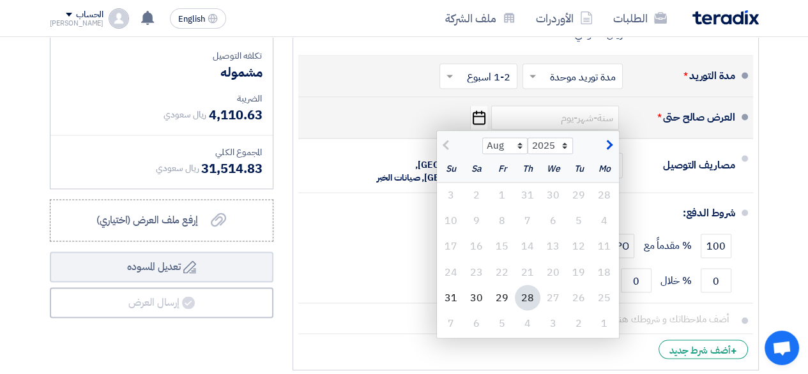
click at [610, 152] on span "button" at bounding box center [607, 145] width 7 height 14
select select "9"
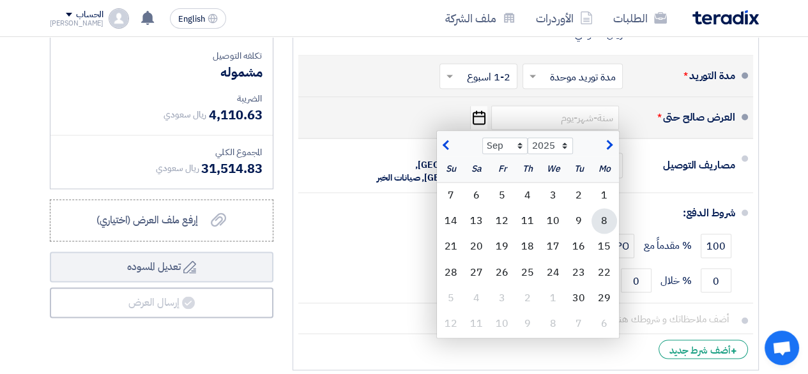
click at [605, 228] on div "8" at bounding box center [604, 221] width 26 height 26
type input "9/8/2025"
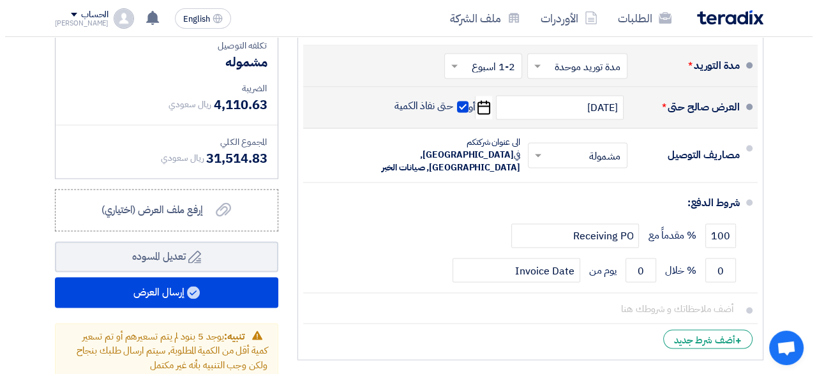
scroll to position [1783, 0]
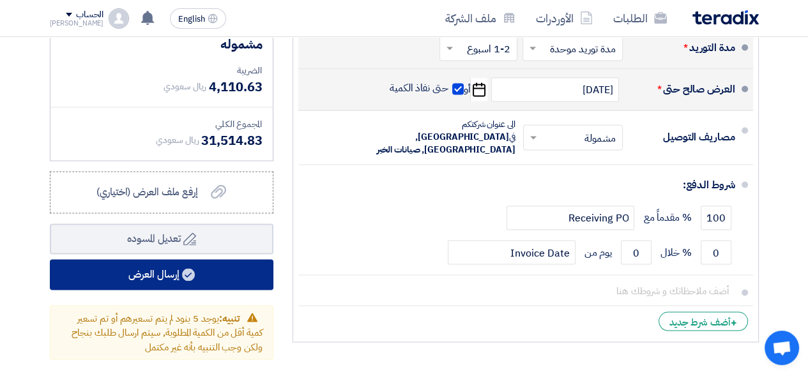
click at [136, 290] on button "إرسال العرض" at bounding box center [161, 274] width 223 height 31
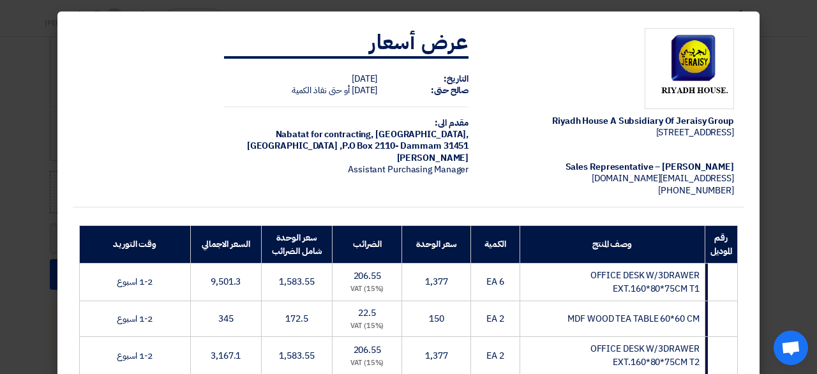
scroll to position [727, 0]
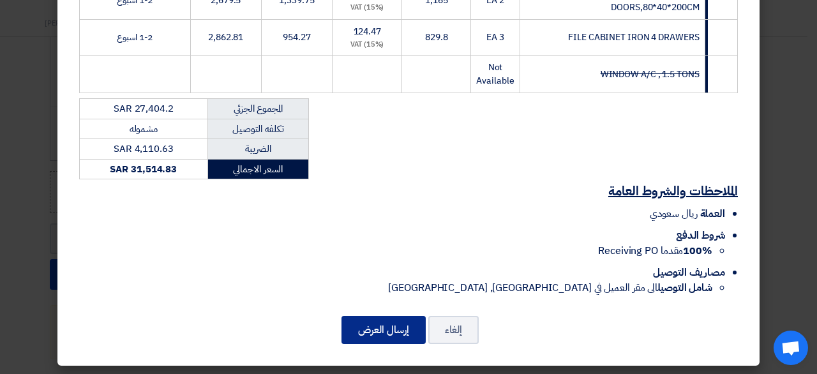
click at [364, 331] on button "إرسال العرض" at bounding box center [384, 330] width 84 height 28
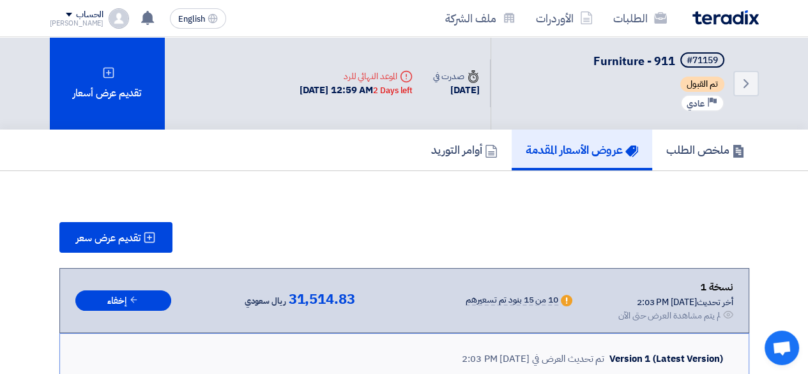
click at [47, 17] on div "الطلبات الأوردرات ملف الشركة English EN تعديل جديد خاص بطلب شراء "Furniture - 9…" at bounding box center [404, 18] width 728 height 36
click at [59, 21] on div "[PERSON_NAME]" at bounding box center [77, 23] width 54 height 7
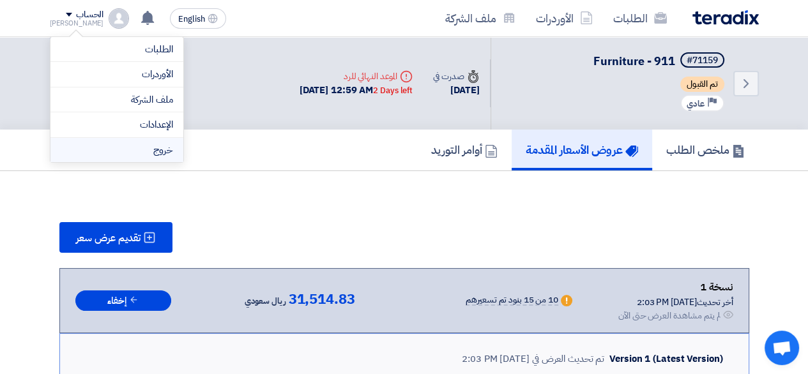
click at [156, 146] on li "خروج" at bounding box center [116, 150] width 133 height 25
